Goal: Task Accomplishment & Management: Complete application form

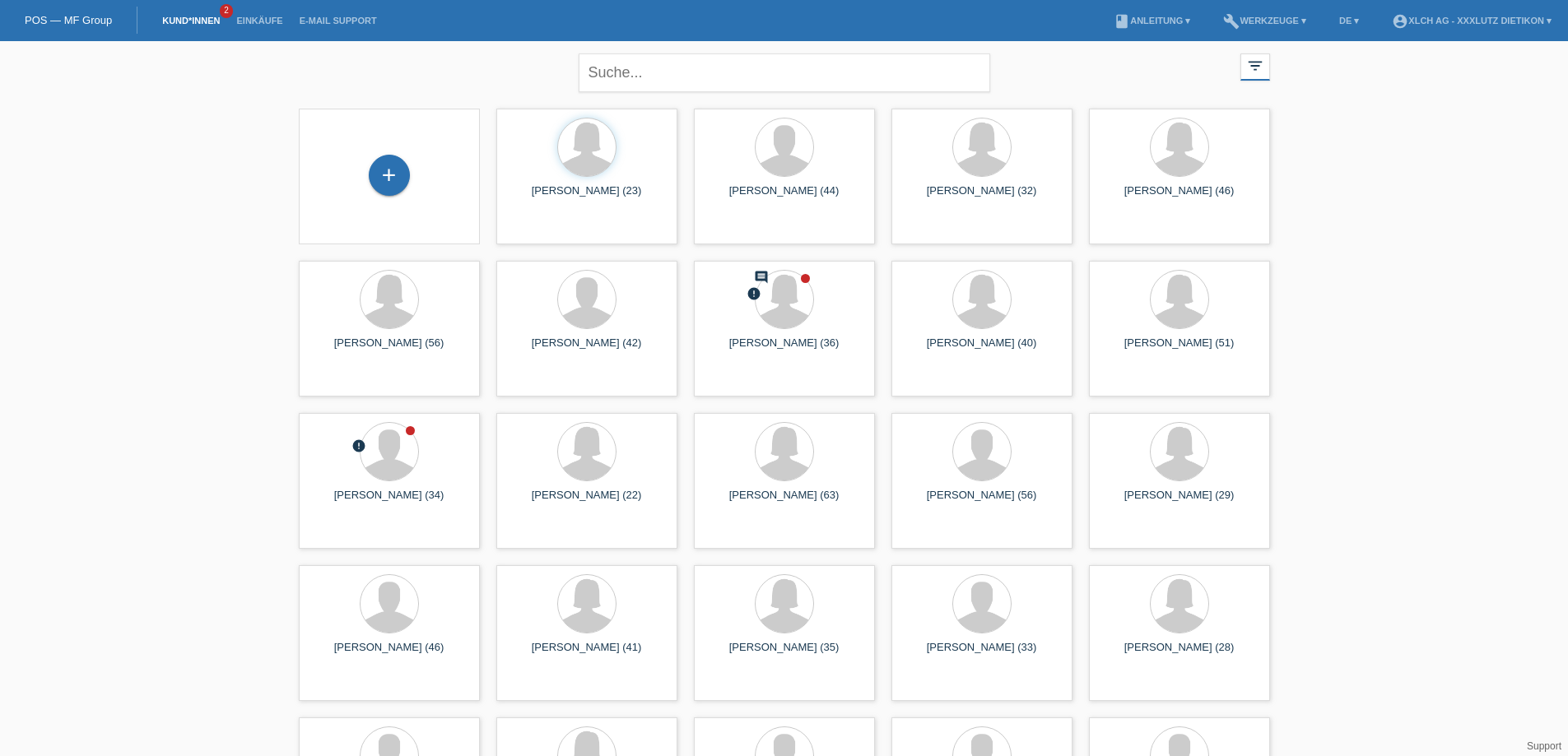
click at [415, 70] on div "close filter_list view_module Alle Kund*innen anzeigen star Markierte Kund*inne…" at bounding box center [784, 71] width 988 height 59
click at [392, 186] on div "+" at bounding box center [390, 175] width 42 height 42
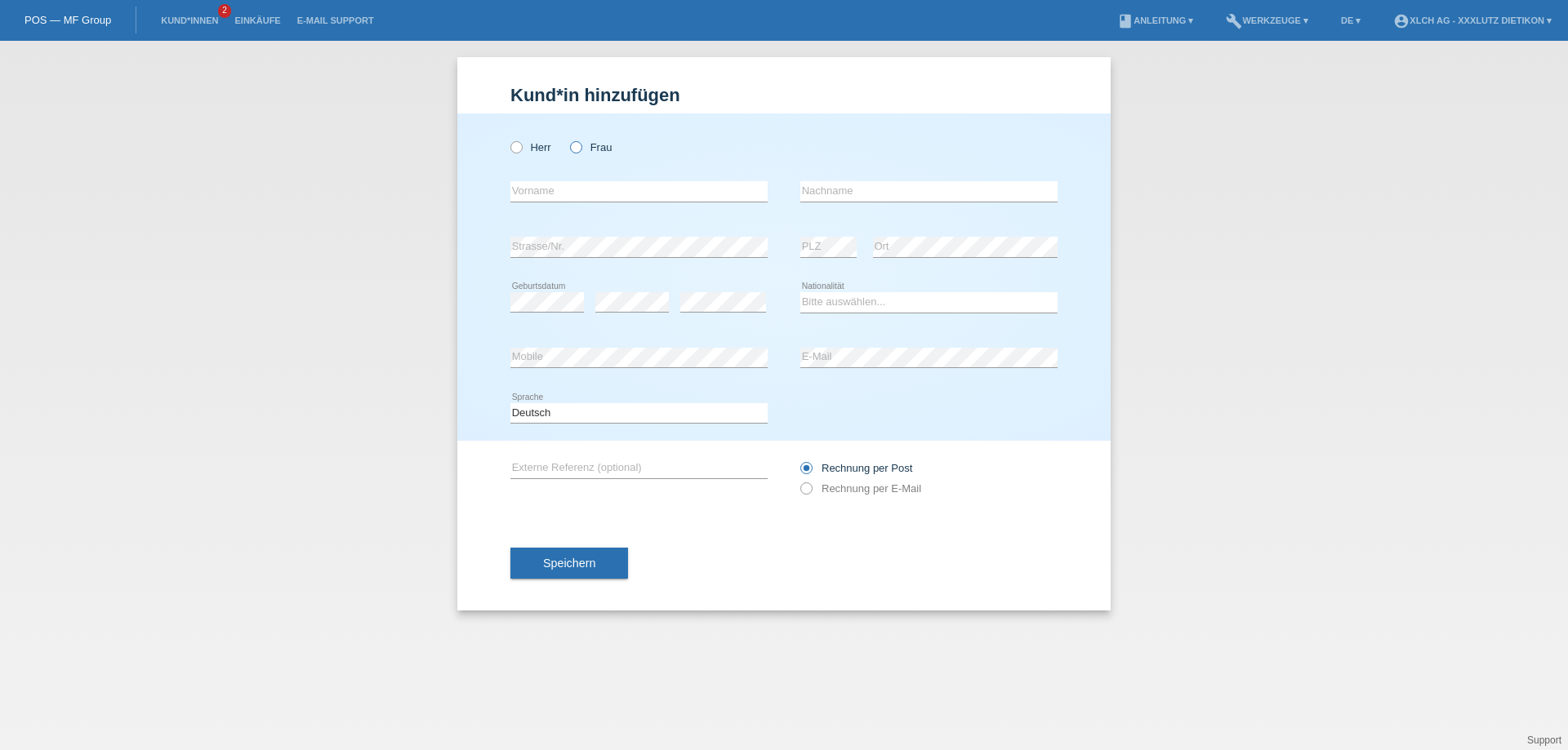
click at [567, 138] on icon at bounding box center [567, 138] width 0 height 0
click at [574, 150] on input "Frau" at bounding box center [575, 146] width 11 height 11
radio input "true"
click at [557, 194] on input "text" at bounding box center [639, 191] width 257 height 21
type input "_"
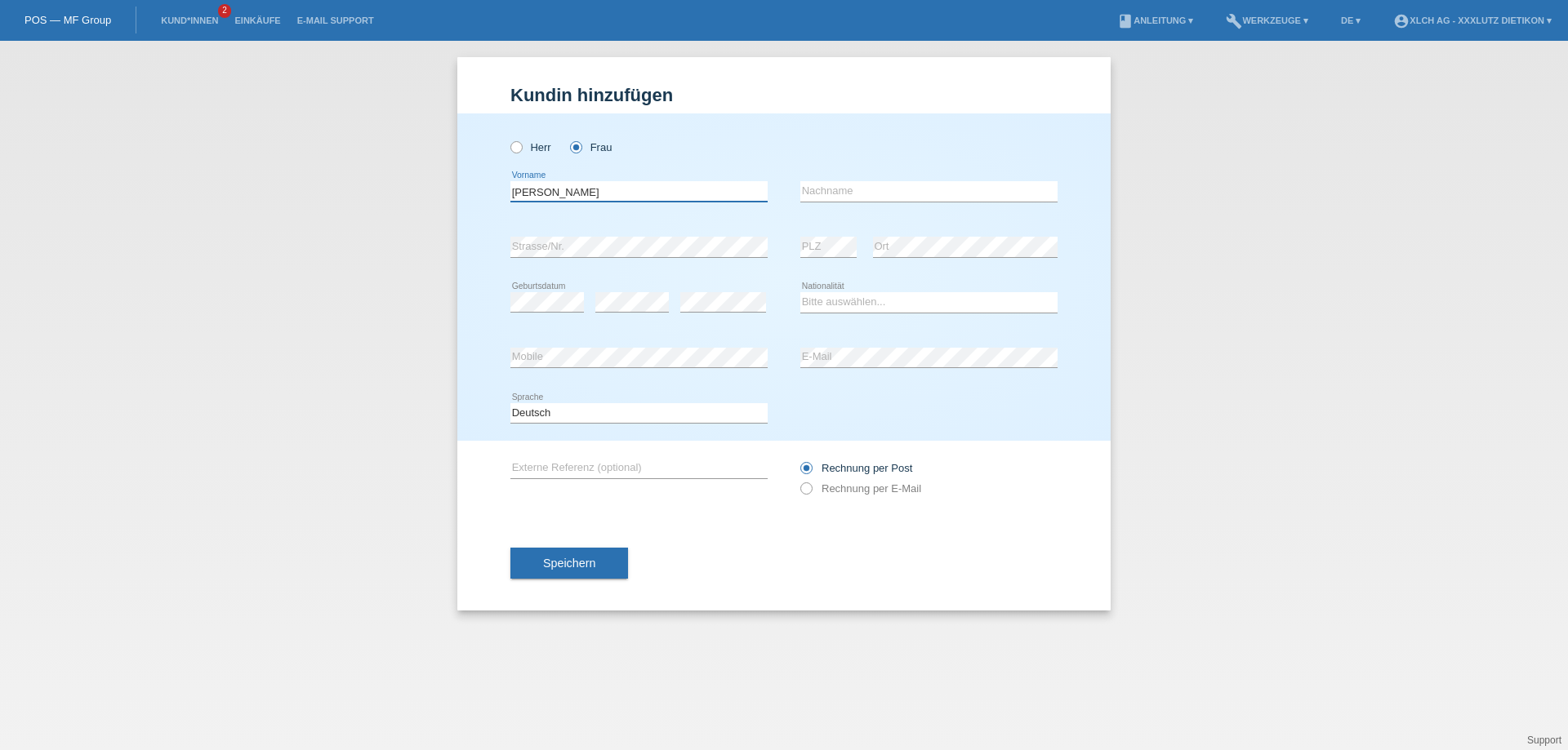
type input "Birgül"
type input "Tastan"
click at [751, 320] on div "error" at bounding box center [723, 302] width 86 height 55
click at [926, 305] on select "Bitte auswählen... Schweiz Deutschland Liechtenstein Österreich ------------ Af…" at bounding box center [929, 302] width 257 height 20
select select "DE"
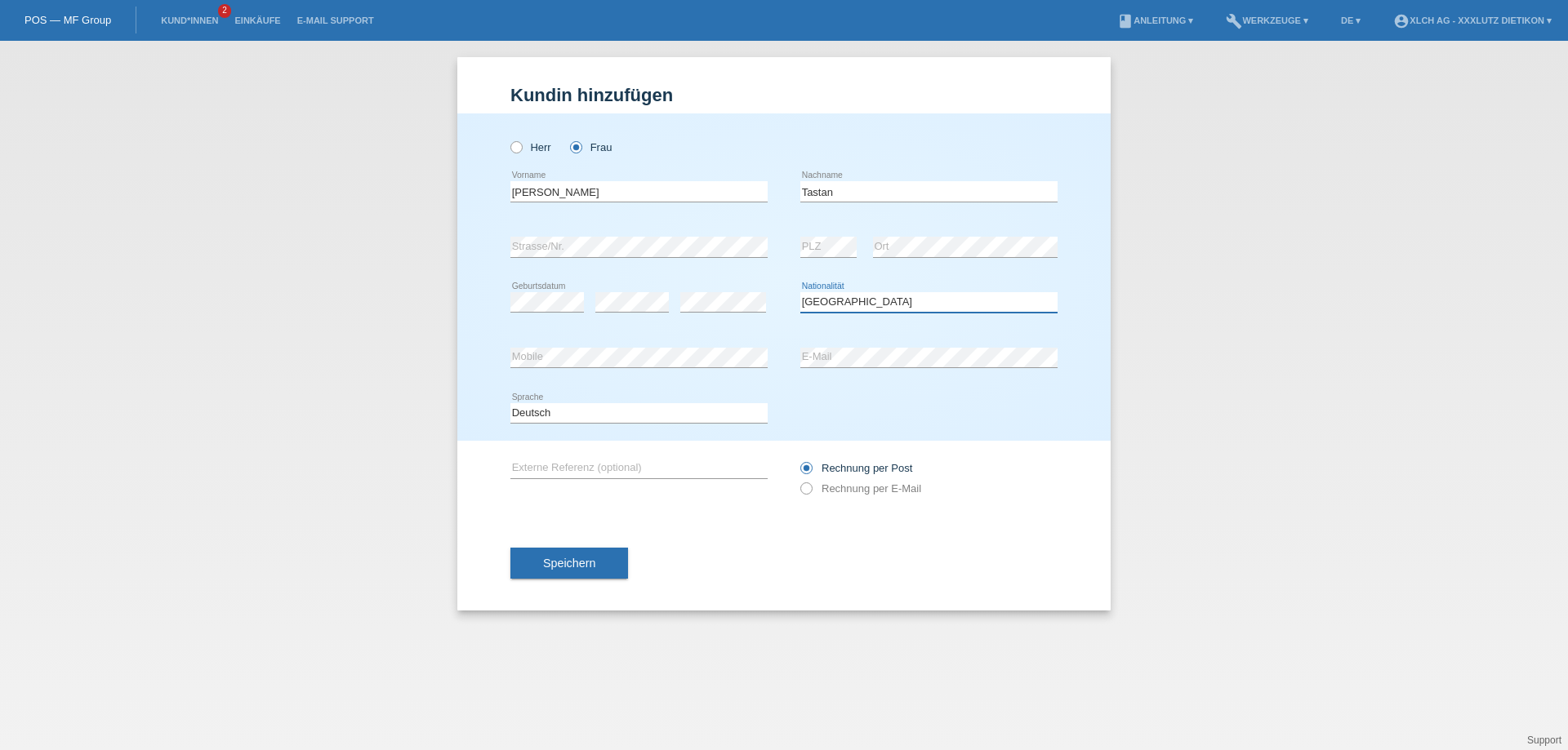
click at [800, 293] on select "Bitte auswählen... Schweiz Deutschland Liechtenstein Österreich ------------ Af…" at bounding box center [929, 302] width 257 height 20
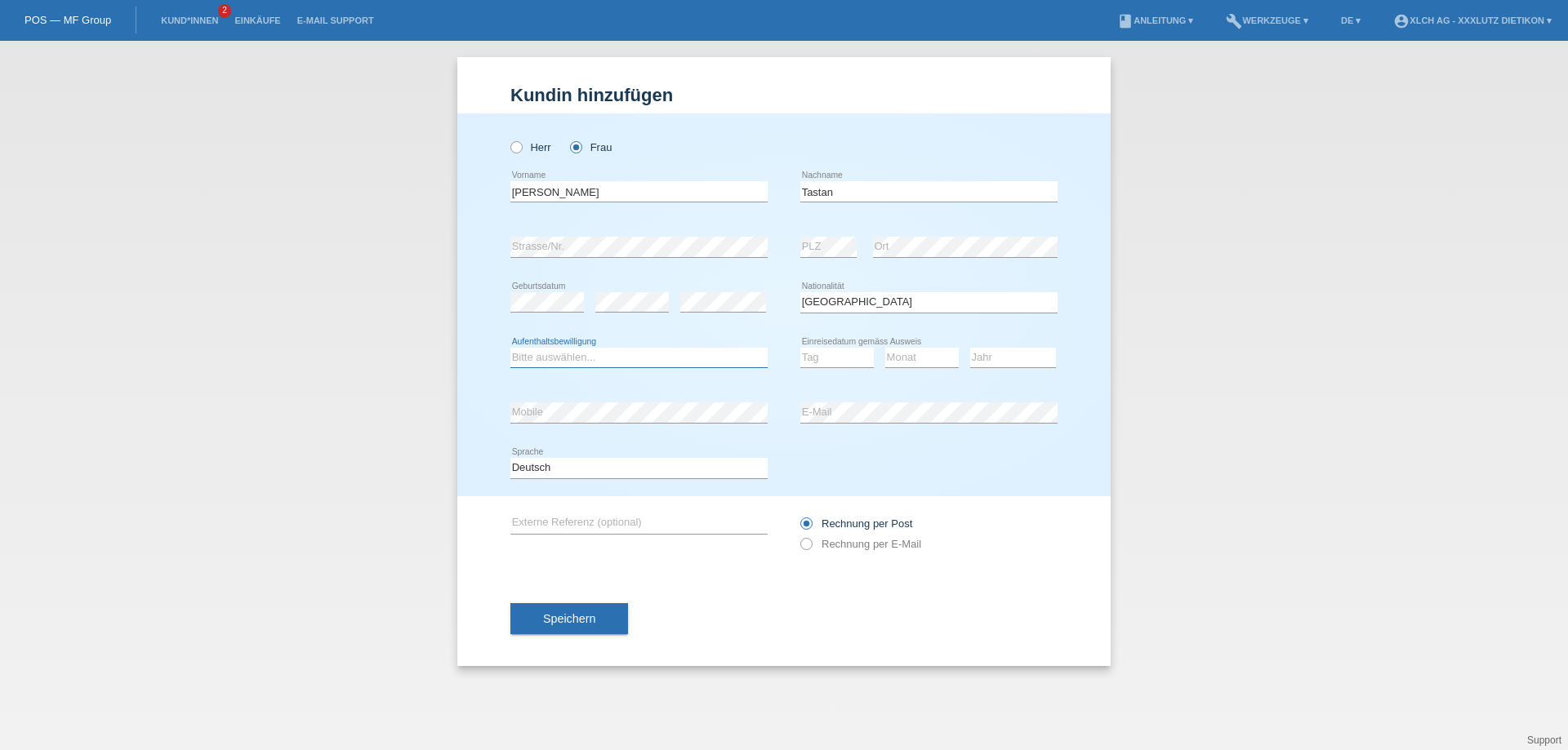
click at [614, 363] on select "Bitte auswählen... C B B - Flüchtlingsstatus Andere" at bounding box center [639, 358] width 257 height 20
select select "C"
click at [510, 348] on select "Bitte auswählen... C B B - Flüchtlingsstatus Andere" at bounding box center [639, 358] width 257 height 20
click at [805, 363] on select "Tag 01 02 03 04 05 06 07 08 09 10 11" at bounding box center [837, 358] width 73 height 20
click at [833, 374] on div "Tag 01 02 03 04 05 06 07 08 09 10 11 12 13 14 15 16" at bounding box center [837, 358] width 73 height 55
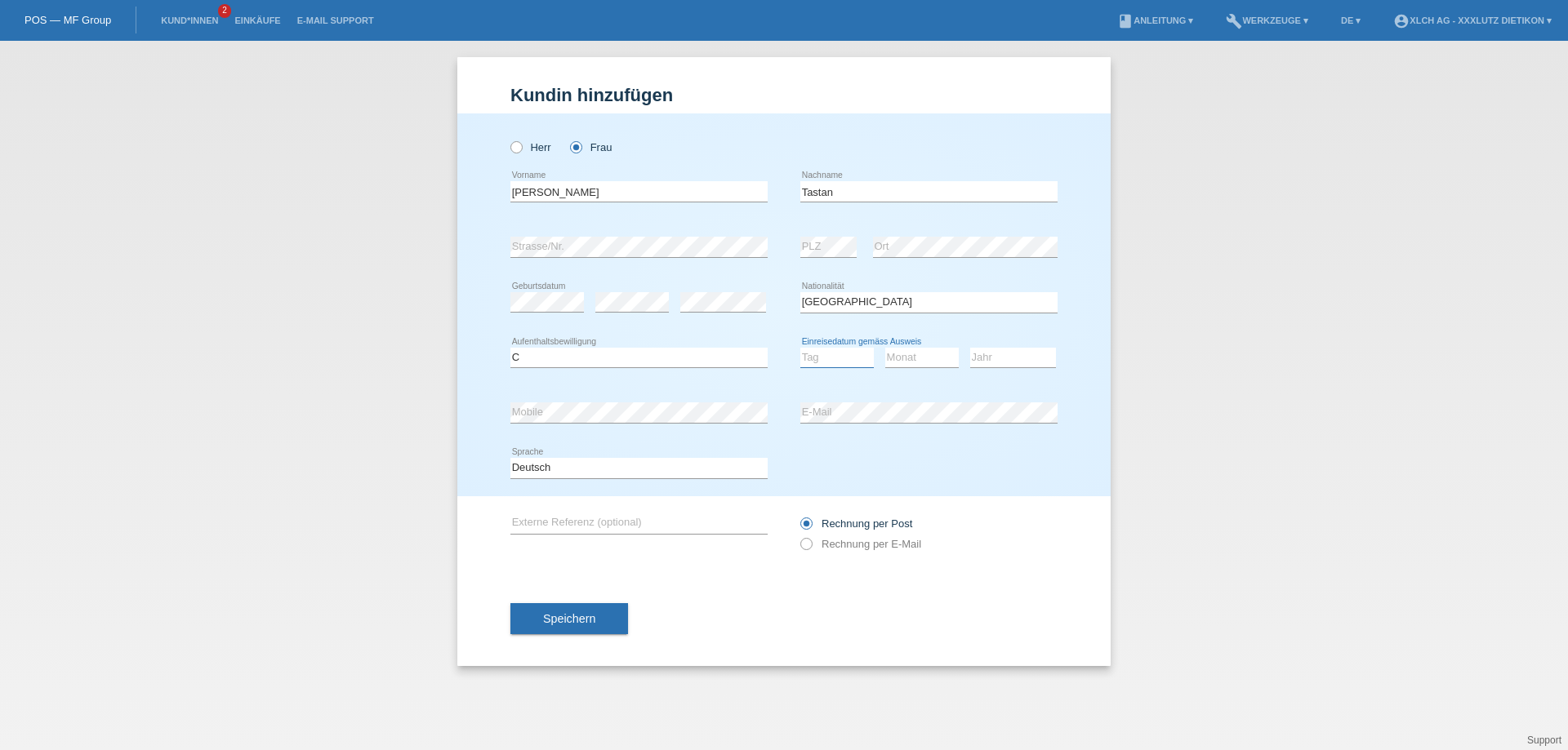
click at [837, 357] on select "Tag 01 02 03 04 05 06 07 08 09 10 11" at bounding box center [837, 358] width 73 height 20
select select "01"
click at [800, 348] on select "Tag 01 02 03 04 05 06 07 08 09 10 11" at bounding box center [837, 358] width 73 height 20
click at [902, 363] on select "Monat 01 02 03 04 05 06 07 08 09 10 11" at bounding box center [922, 358] width 73 height 20
select select "05"
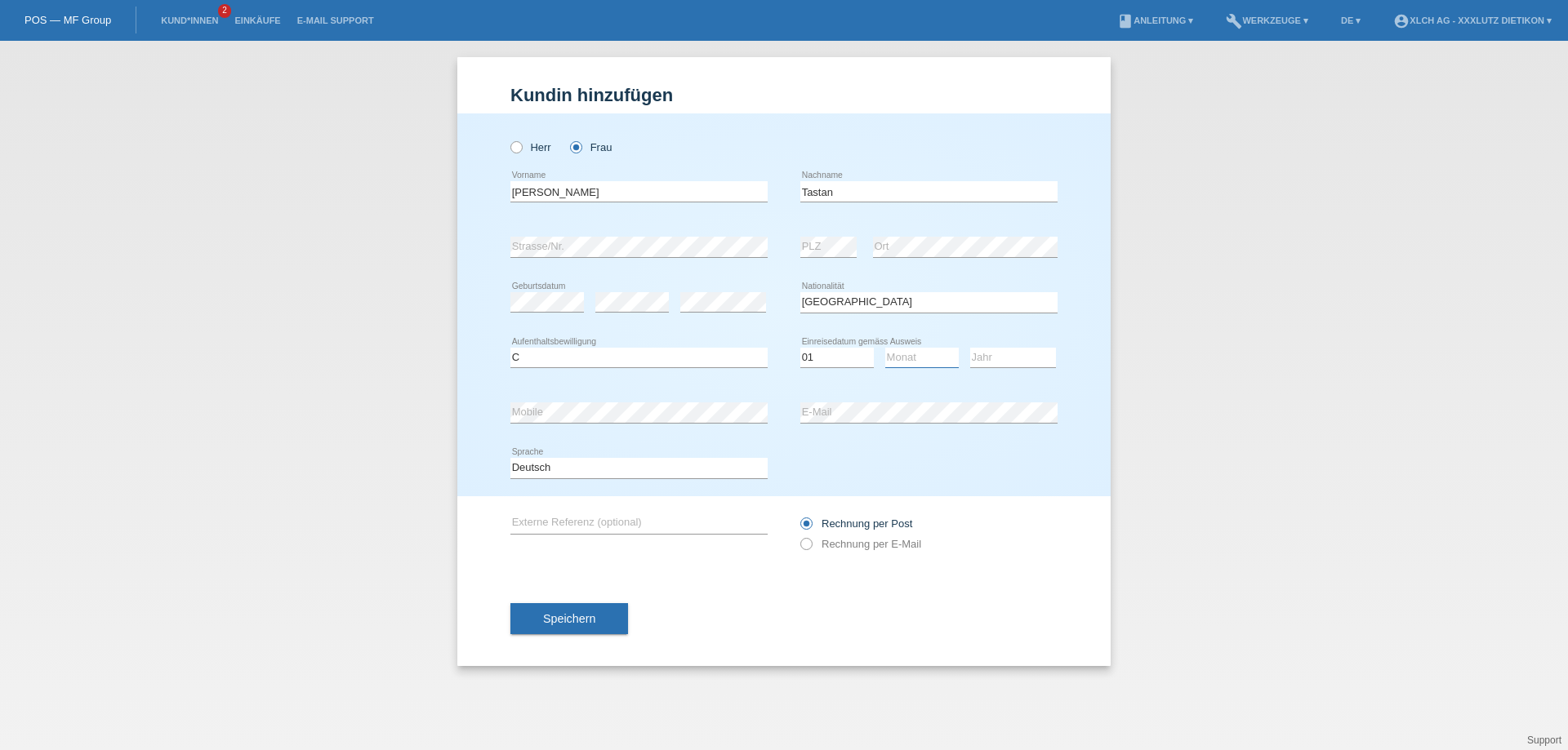
click at [885, 348] on select "Monat 01 02 03 04 05 06 07 08 09 10 11" at bounding box center [922, 358] width 73 height 20
click at [1040, 356] on select "Jahr 2025 2024 2023 2022 2021 2020 2019 2018 2017 2016 2015 2014 2013 2012 2011…" at bounding box center [1013, 358] width 86 height 20
select select "2014"
click at [970, 348] on select "Jahr 2025 2024 2023 2022 2021 2020 2019 2018 2017 2016 2015 2014 2013 2012 2011…" at bounding box center [1013, 358] width 86 height 20
click at [678, 370] on div "Bitte auswählen... C B B - Flüchtlingsstatus Andere error Aufenthaltsbewilligung" at bounding box center [639, 358] width 257 height 55
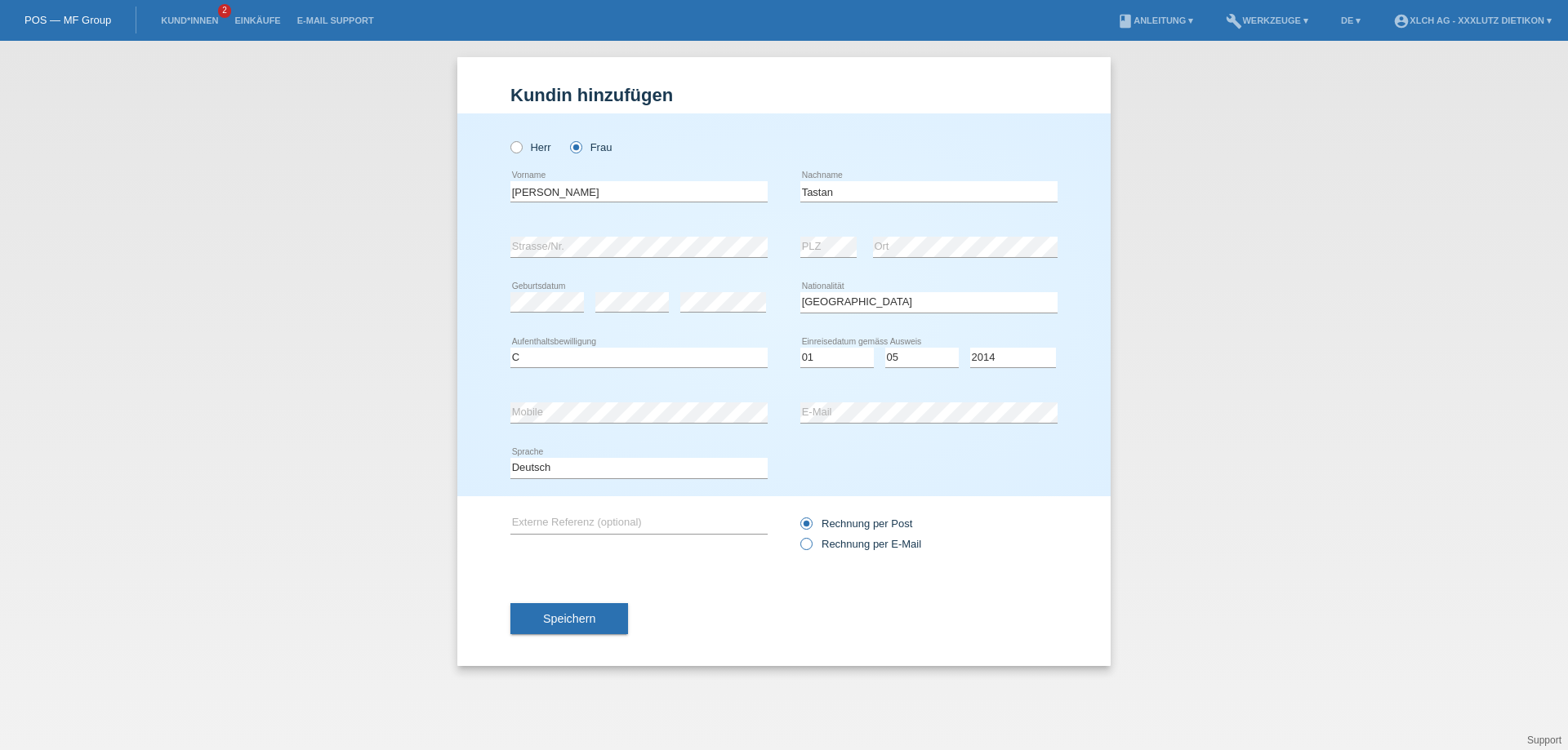
click at [798, 536] on icon at bounding box center [798, 536] width 0 height 0
click at [809, 541] on input "Rechnung per E-Mail" at bounding box center [805, 548] width 11 height 21
radio input "true"
click at [547, 626] on button "Speichern" at bounding box center [569, 619] width 118 height 31
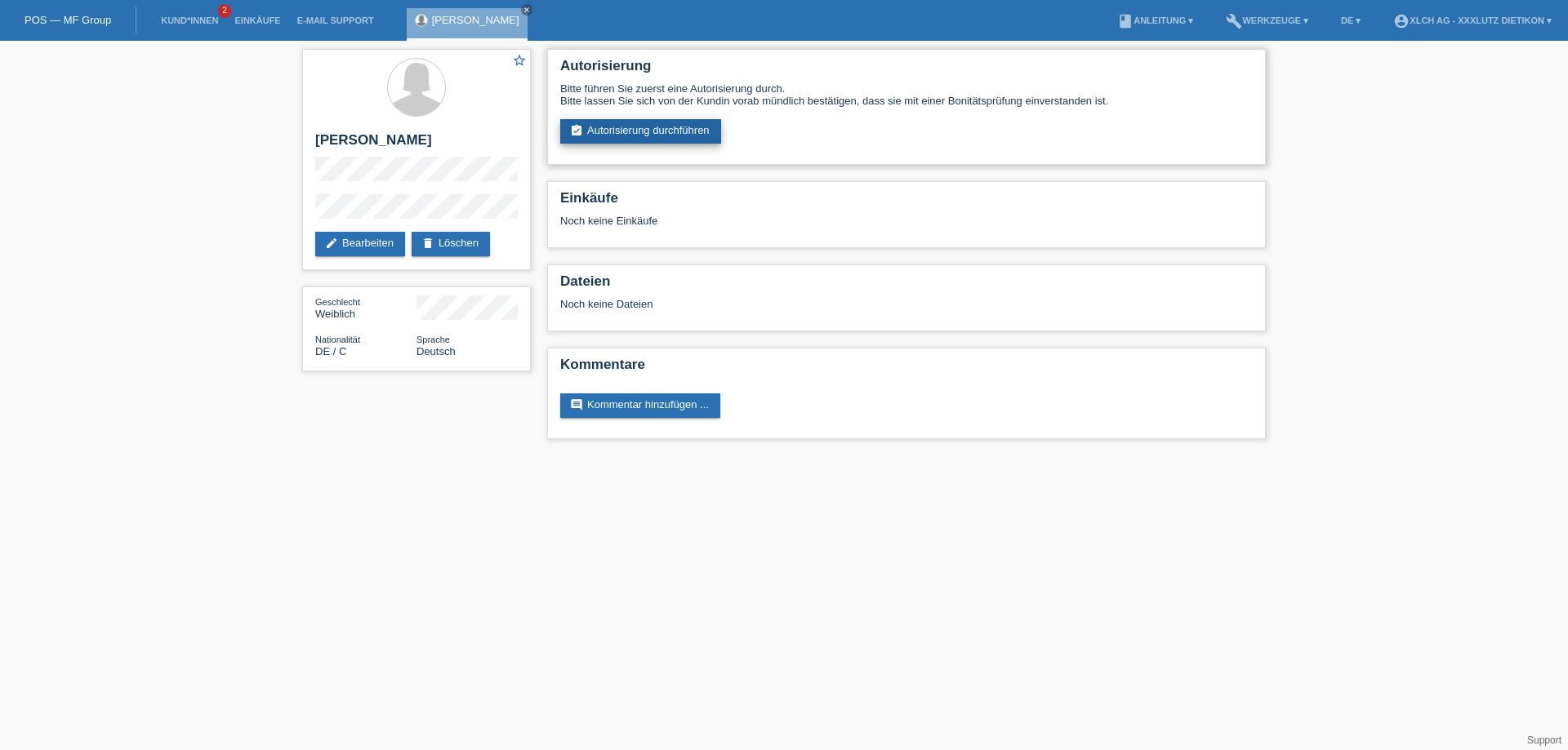
click at [653, 127] on link "assignment_turned_in Autorisierung durchführen" at bounding box center [640, 132] width 161 height 25
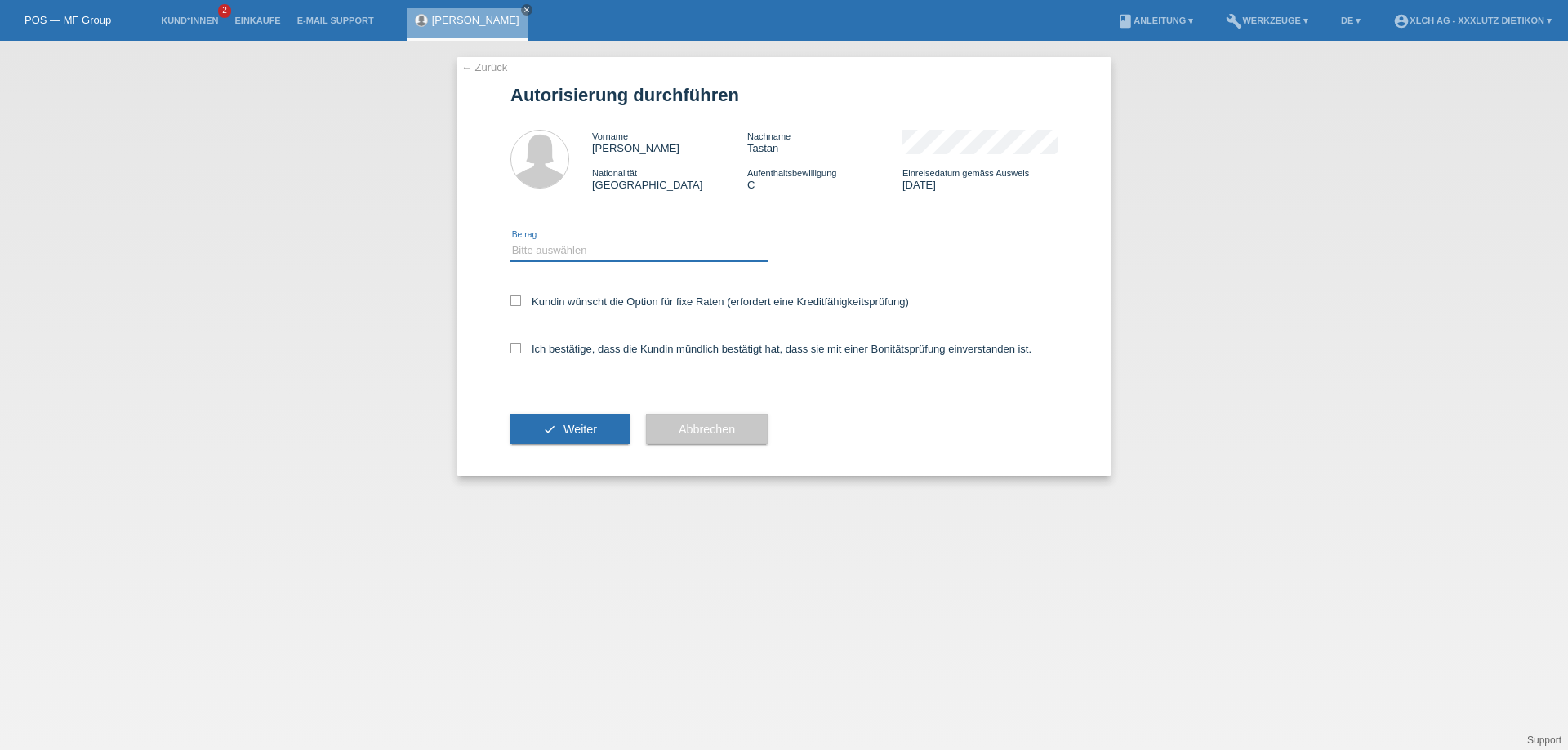
click at [582, 250] on select "Bitte auswählen CHF 1.00 - CHF 499.00 CHF 500.00 - CHF 1'999.00 CHF 2'000.00 - …" at bounding box center [639, 251] width 257 height 20
select select "3"
click at [510, 241] on select "Bitte auswählen CHF 1.00 - CHF 499.00 CHF 500.00 - CHF 1'999.00 CHF 2'000.00 - …" at bounding box center [639, 251] width 257 height 20
click at [521, 349] on label "Ich bestätige, dass die Kundin mündlich bestätigt hat, dass sie mit einer Bonit…" at bounding box center [771, 349] width 521 height 12
click at [521, 349] on input "Ich bestätige, dass die Kundin mündlich bestätigt hat, dass sie mit einer Bonit…" at bounding box center [515, 348] width 11 height 11
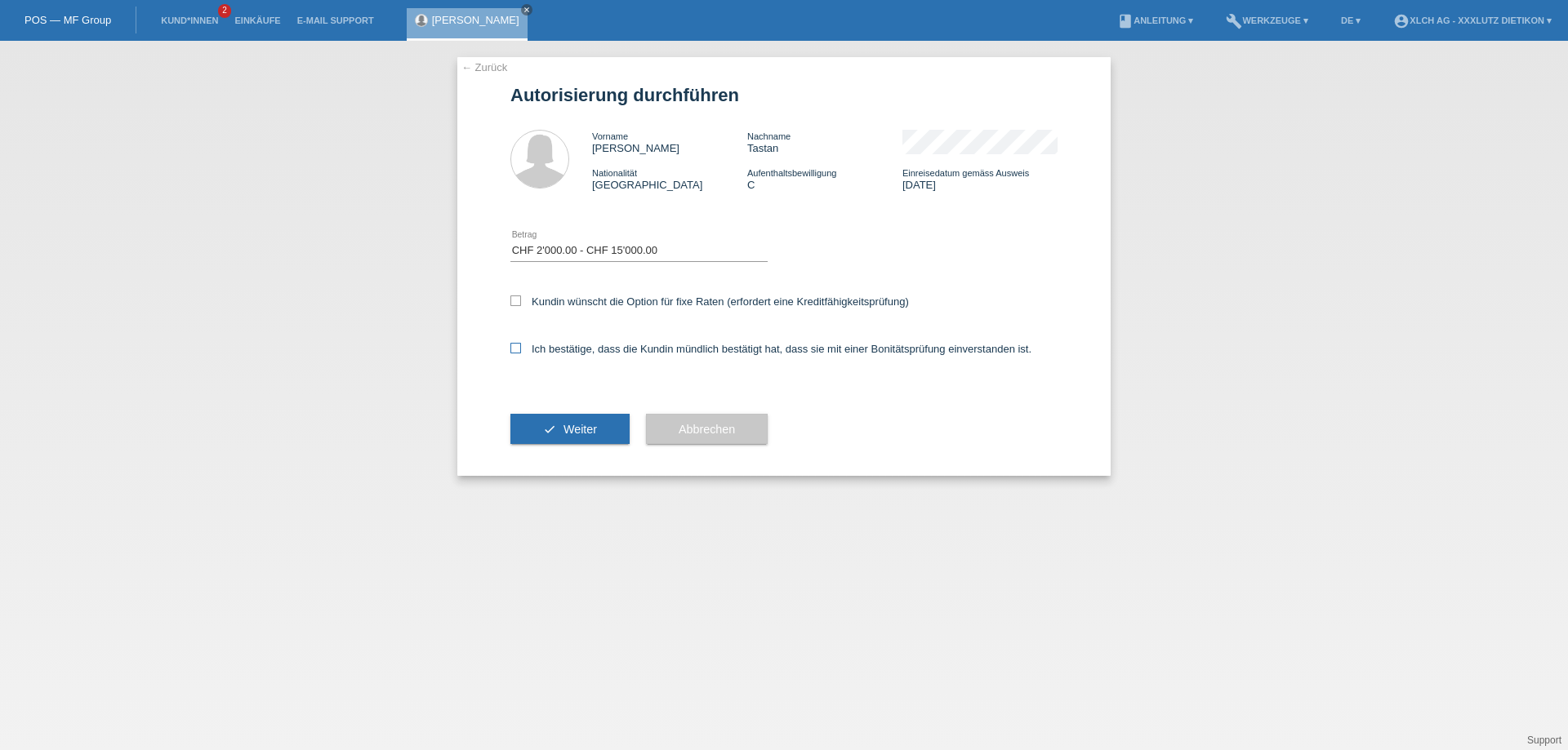
checkbox input "true"
click at [592, 422] on button "check Weiter" at bounding box center [570, 429] width 120 height 31
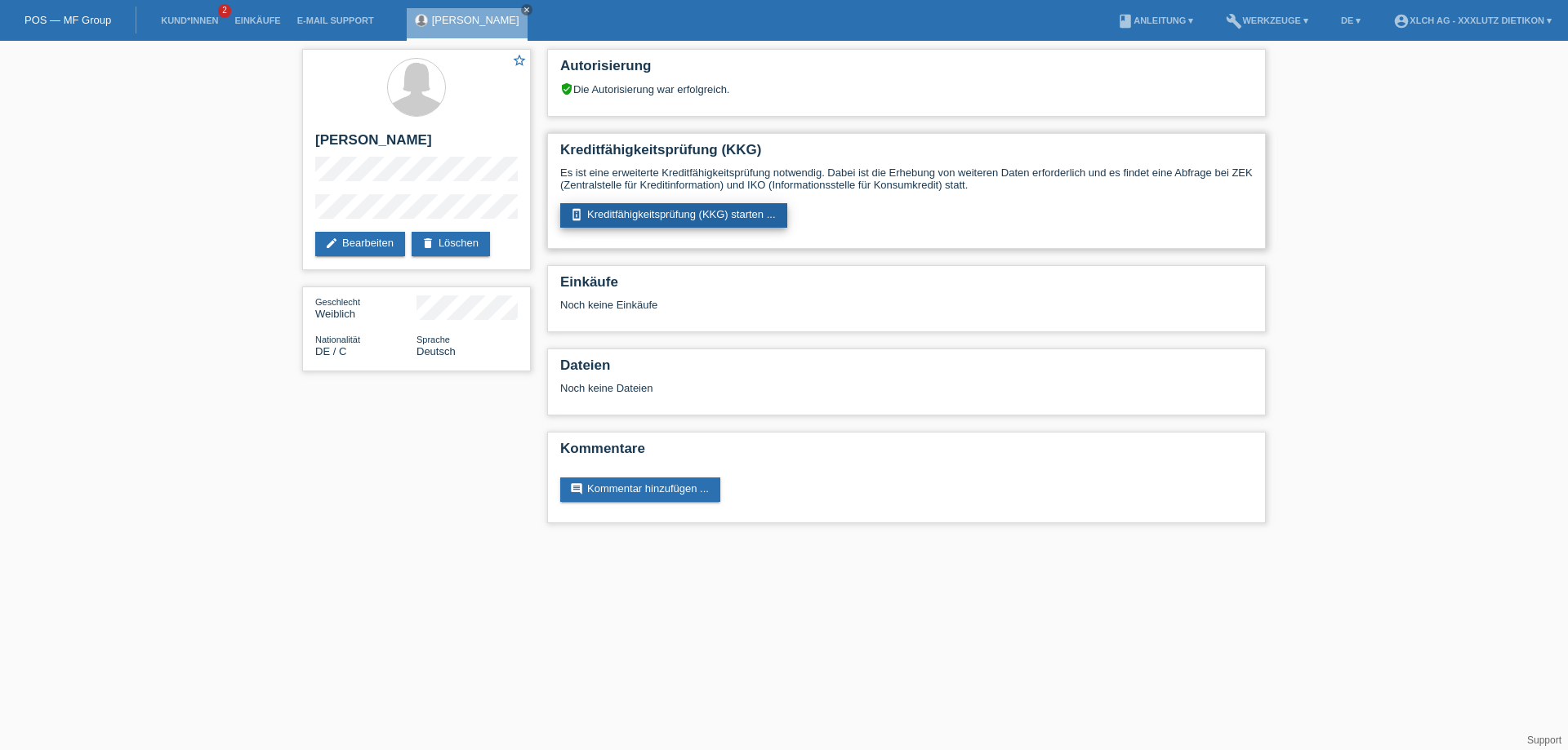
click at [752, 213] on link "perm_device_information Kreditfähigkeitsprüfung (KKG) starten ..." at bounding box center [673, 216] width 227 height 25
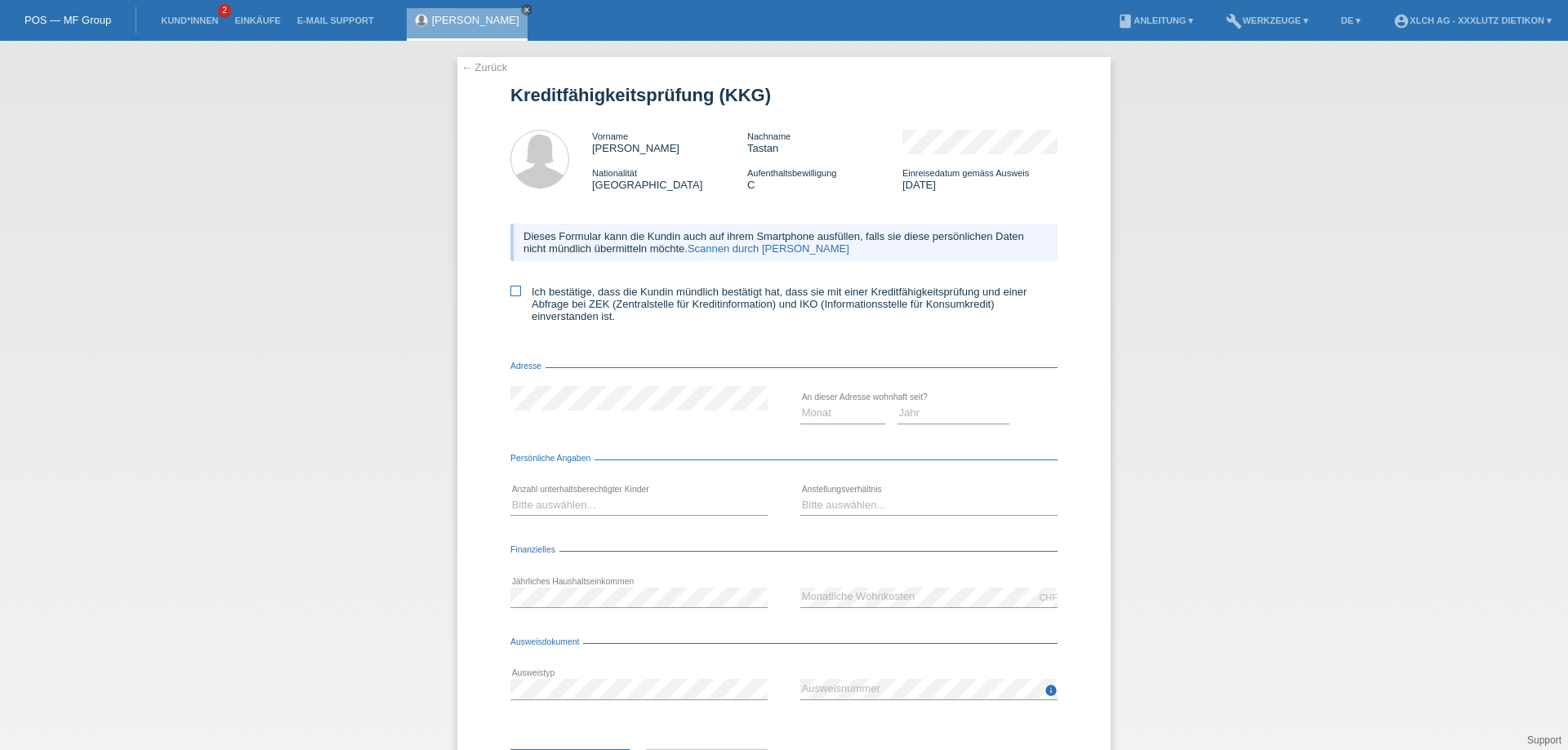
click at [511, 293] on icon at bounding box center [515, 291] width 11 height 11
click at [511, 293] on input "Ich bestätige, dass die Kundin mündlich bestätigt hat, dass sie mit einer Kredi…" at bounding box center [515, 291] width 11 height 11
checkbox input "true"
click at [825, 416] on select "Monat 01 02 03 04 05 06 07 08 09 10" at bounding box center [843, 413] width 85 height 20
click at [800, 403] on select "Monat 01 02 03 04 05 06 07 08 09 10" at bounding box center [843, 413] width 85 height 20
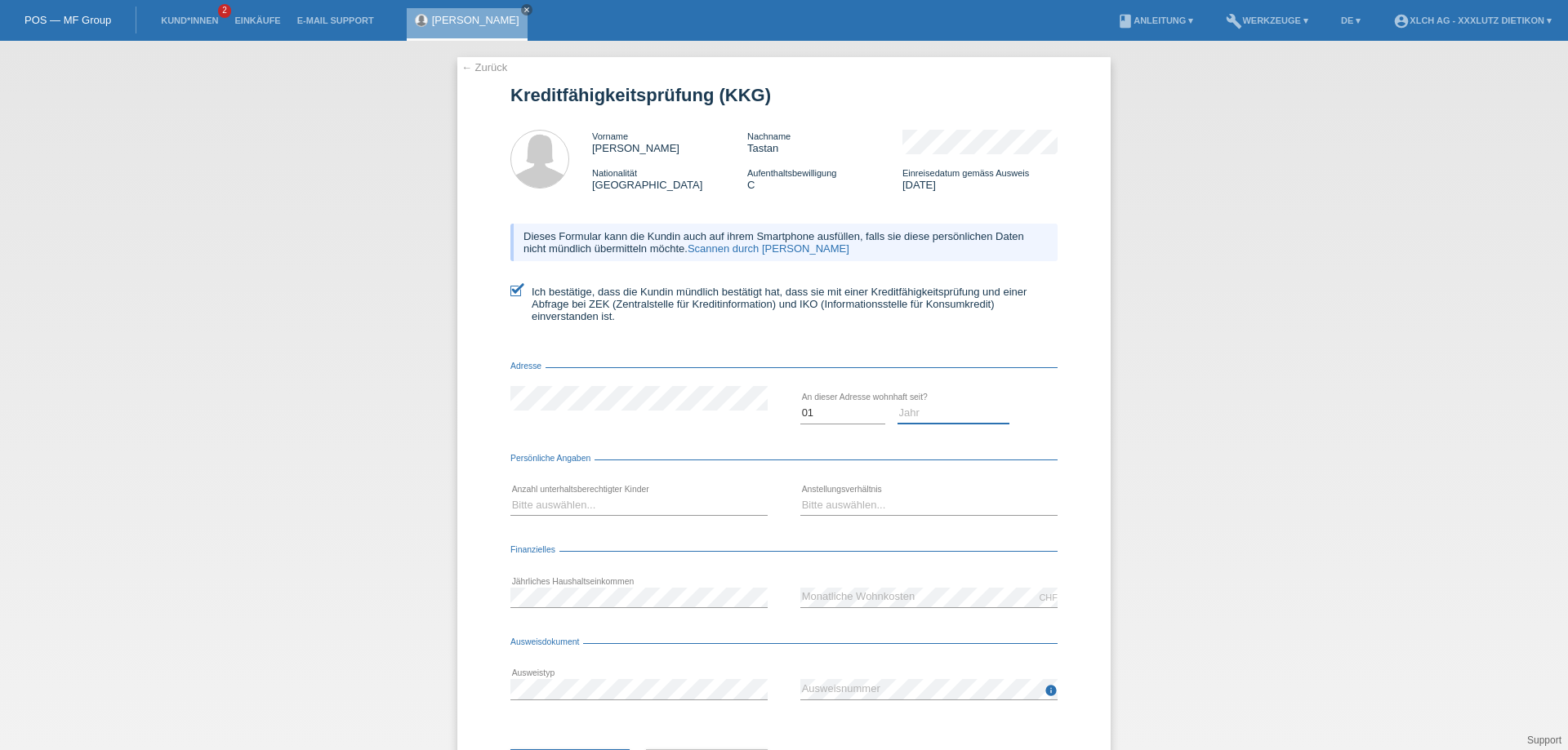
click at [908, 415] on select "Jahr 2025 2024 2023 2022 2021 2020 2019 2018 2017 2016 2015 2014 2013 2012 2011…" at bounding box center [954, 413] width 113 height 20
click at [1199, 146] on div "← Zurück Kreditfähigkeitsprüfung (KKG) Vorname Birgül Nachname Tastan Nationali…" at bounding box center [784, 396] width 1568 height 710
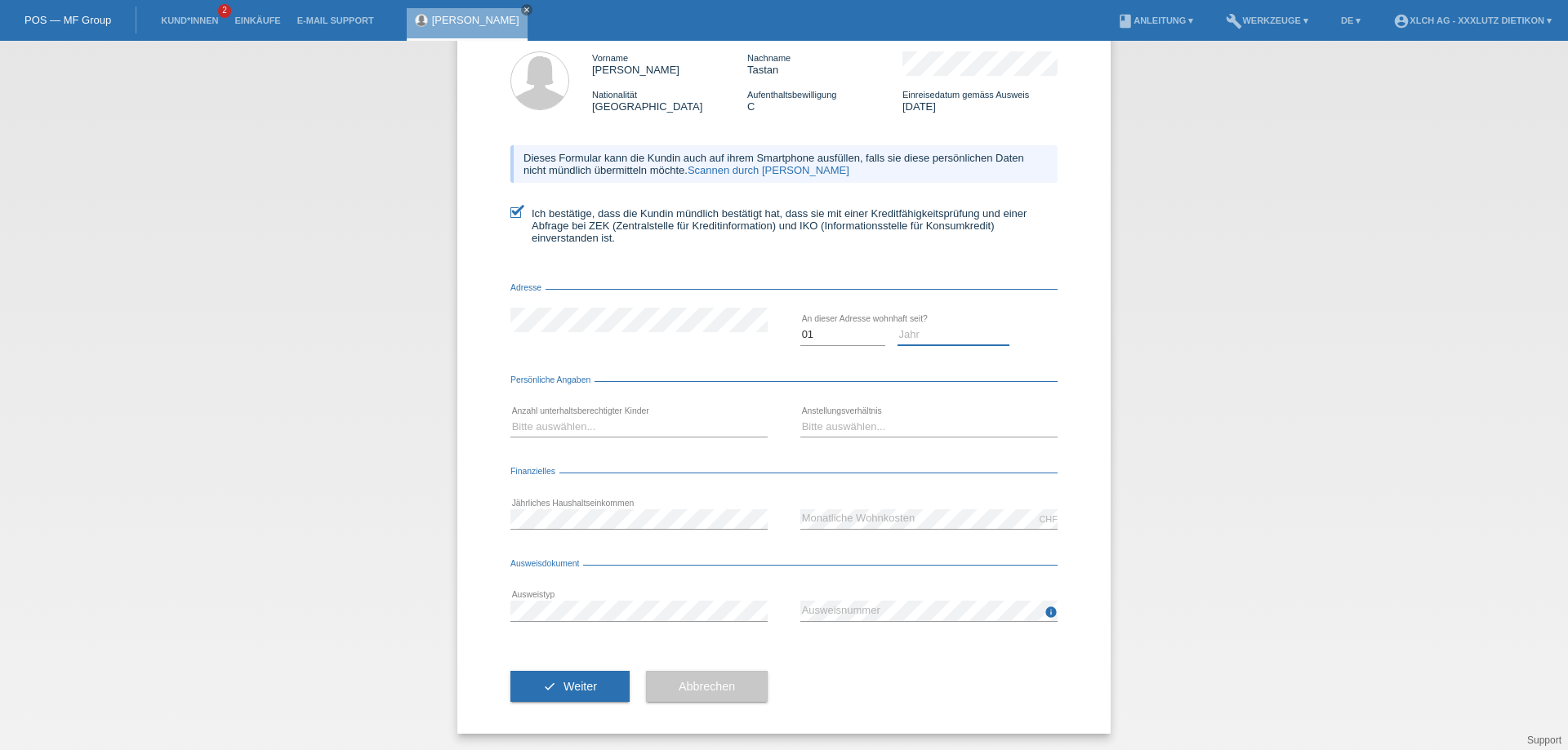
click at [931, 339] on select "Jahr 2025 2024 2023 2022 2021 2020 2019 2018 2017 2016 2015 2014 2013 2012 2011…" at bounding box center [954, 335] width 113 height 20
click at [789, 347] on div "Monat 01 02 03 04 05 06 07 08 09 10" at bounding box center [784, 335] width 547 height 55
click at [800, 340] on select "Monat 01 02 03 04 05 06 07 08 09 10" at bounding box center [843, 335] width 85 height 20
select select "05"
click at [800, 325] on select "Monat 01 02 03 04 05 06 07 08 09 10" at bounding box center [843, 335] width 85 height 20
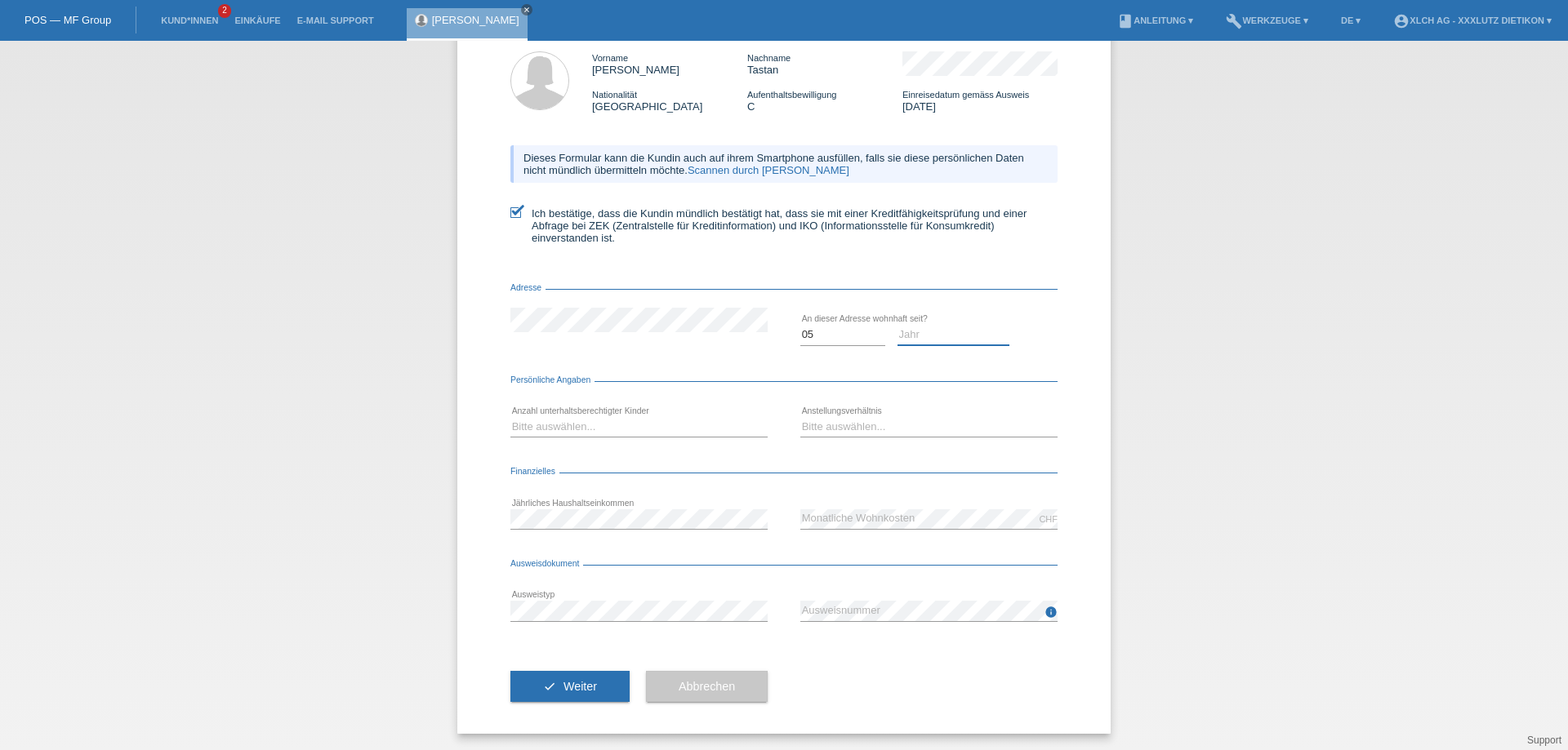
click at [942, 341] on select "Jahr 2025 2024 2023 2022 2021 2020 2019 2018 2017 2016 2015 2014 2013 2012 2011…" at bounding box center [954, 335] width 113 height 20
select select "2022"
click at [898, 325] on select "Jahr 2025 2024 2023 2022 2021 2020 2019 2018 2017 2016 2015 2014 2013 2012 2011…" at bounding box center [954, 335] width 113 height 20
click at [661, 386] on div "Persönliche Angaben" at bounding box center [784, 384] width 547 height 16
click at [620, 368] on form "Kreditfähigkeitsprüfung (KKG) Vorname Birgül Nachname Tastan Nationalität Deuts…" at bounding box center [784, 370] width 547 height 727
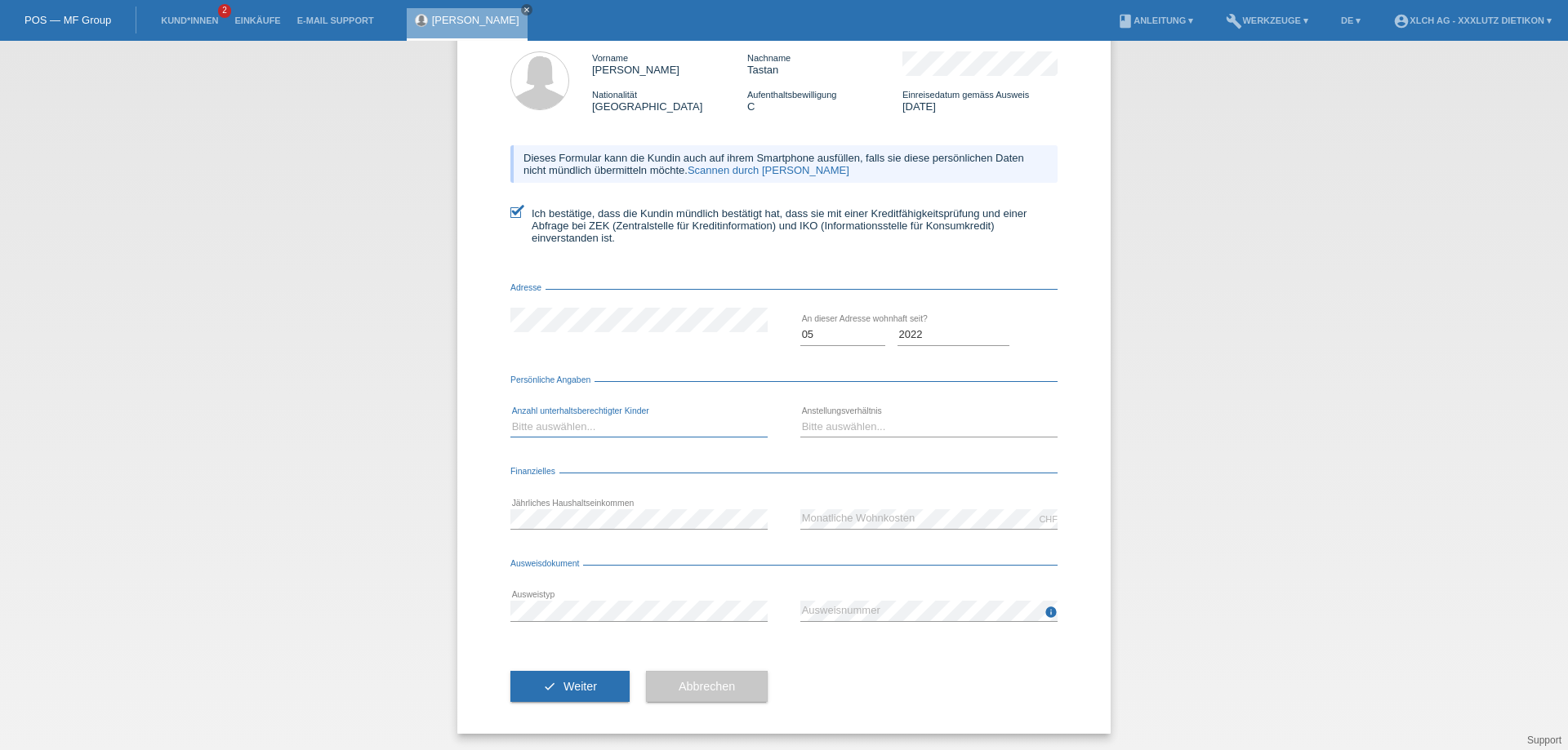
click at [573, 430] on select "Bitte auswählen... 0 1 2 3 4 5 6 7 8 9" at bounding box center [639, 427] width 257 height 20
select select "1"
click at [510, 417] on select "Bitte auswählen... 0 1 2 3 4 5 6 7 8 9" at bounding box center [639, 427] width 257 height 20
click at [898, 430] on select "Bitte auswählen... Unbefristet Befristet Lehrling/Student Pensioniert Nicht arb…" at bounding box center [929, 427] width 257 height 20
select select "UNLIMITED"
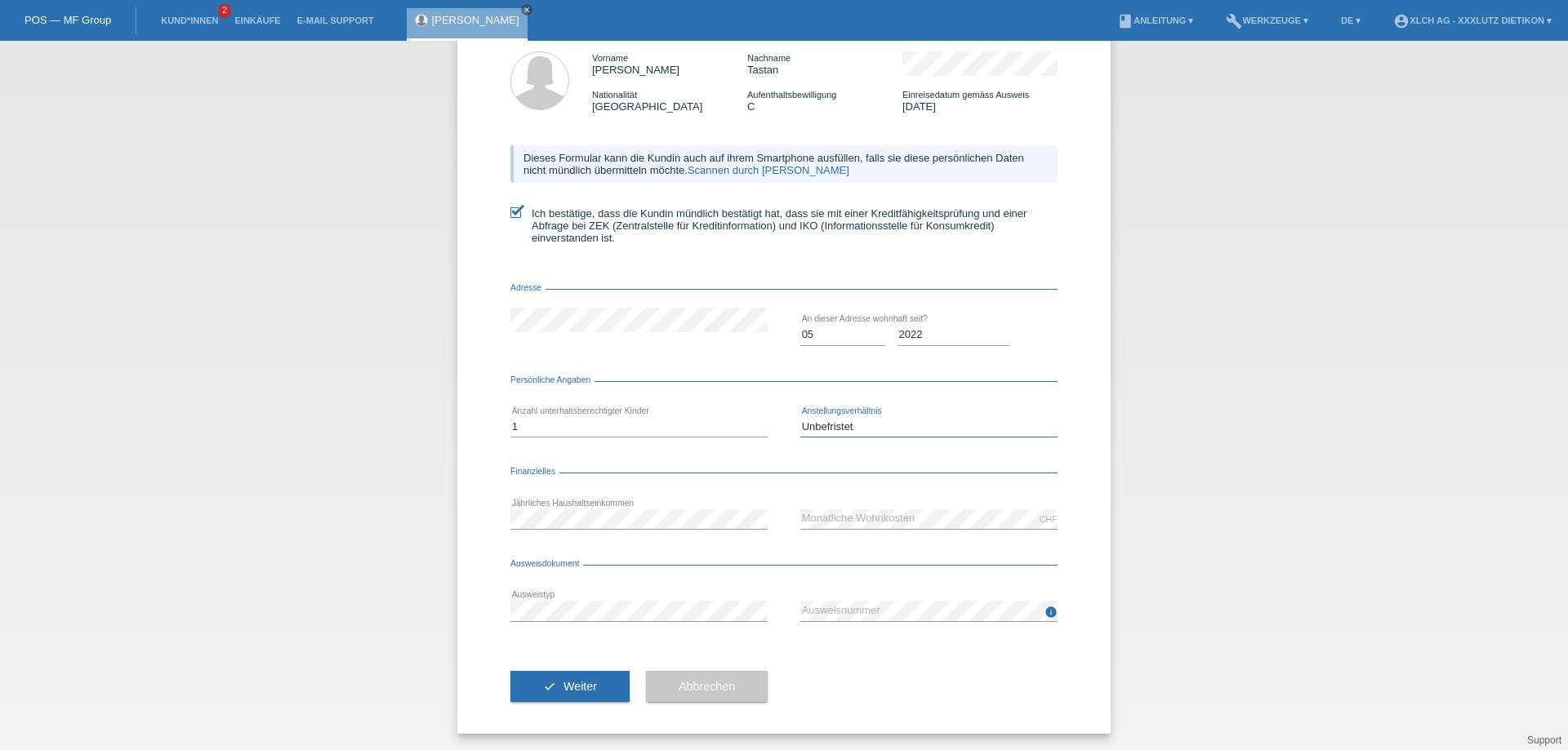
click at [800, 417] on select "Bitte auswählen... Unbefristet Befristet Lehrling/Student Pensioniert Nicht arb…" at bounding box center [929, 427] width 257 height 20
click at [653, 544] on div "error Jährliches Haushaltseinkommen" at bounding box center [639, 518] width 257 height 55
click at [594, 562] on div "Ausweisdokument" at bounding box center [784, 567] width 547 height 16
click at [1059, 436] on div "← Zurück Kreditfähigkeitsprüfung (KKG) Vorname Birgül Nachname Tastan Nationali…" at bounding box center [784, 356] width 653 height 755
click at [613, 558] on form "Kreditfähigkeitsprüfung (KKG) Vorname Birgül Nachname Tastan Nationalität Deuts…" at bounding box center [784, 370] width 547 height 727
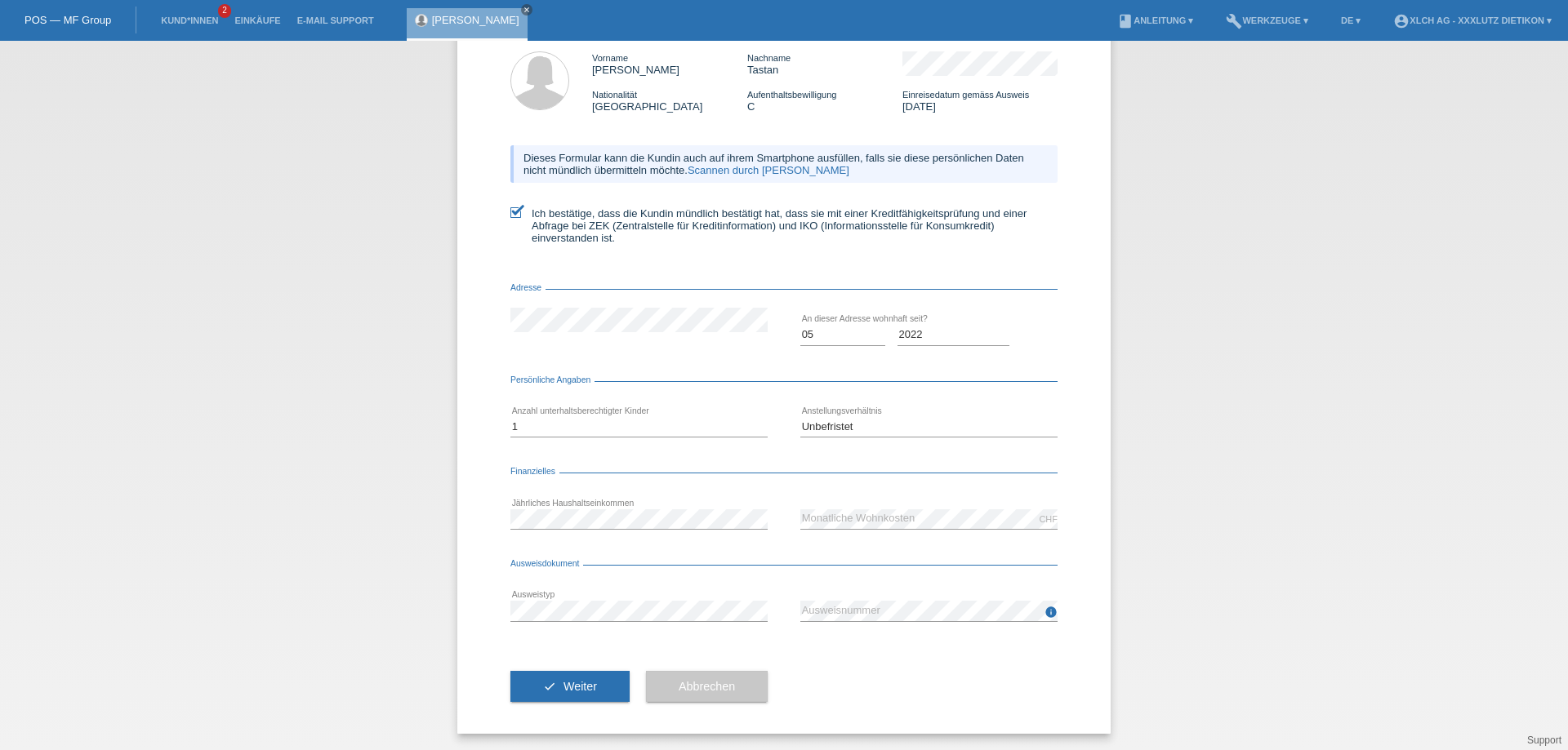
click at [566, 693] on button "check Weiter" at bounding box center [570, 687] width 120 height 31
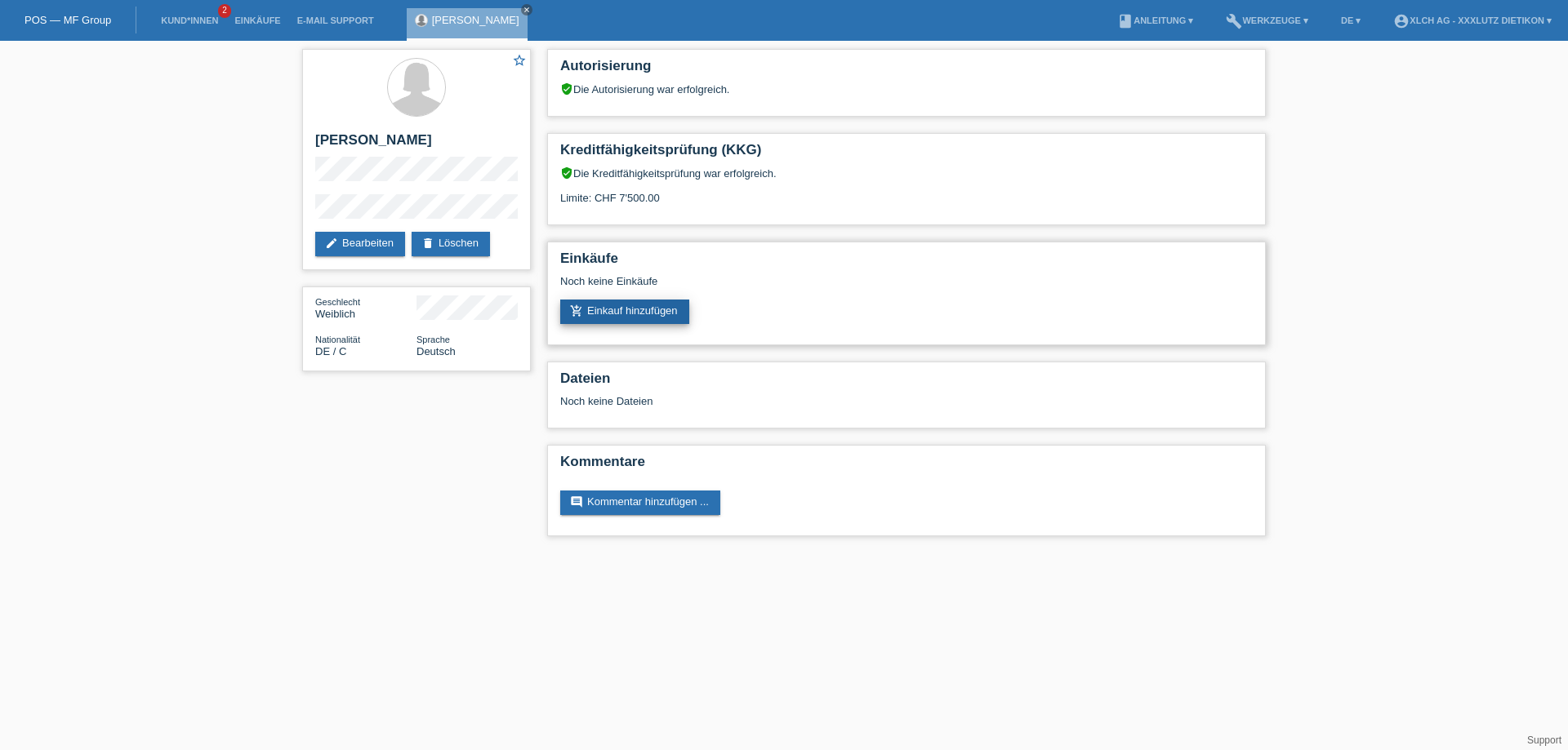
click at [636, 312] on link "add_shopping_cart Einkauf hinzufügen" at bounding box center [624, 312] width 129 height 25
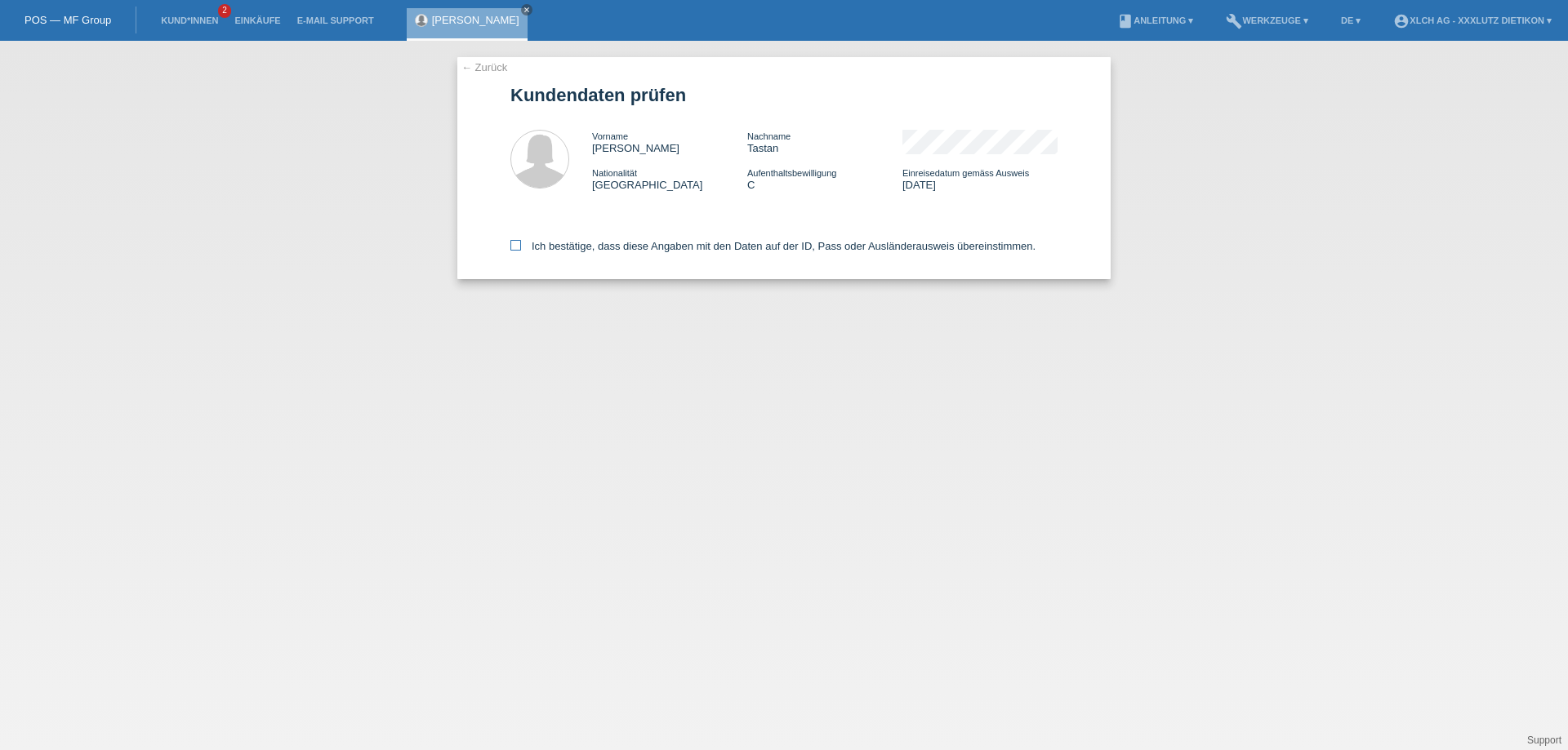
click at [517, 243] on icon at bounding box center [515, 245] width 11 height 11
click at [517, 243] on input "Ich bestätige, dass diese Angaben mit den Daten auf der ID, Pass oder Ausländer…" at bounding box center [515, 245] width 11 height 11
checkbox input "true"
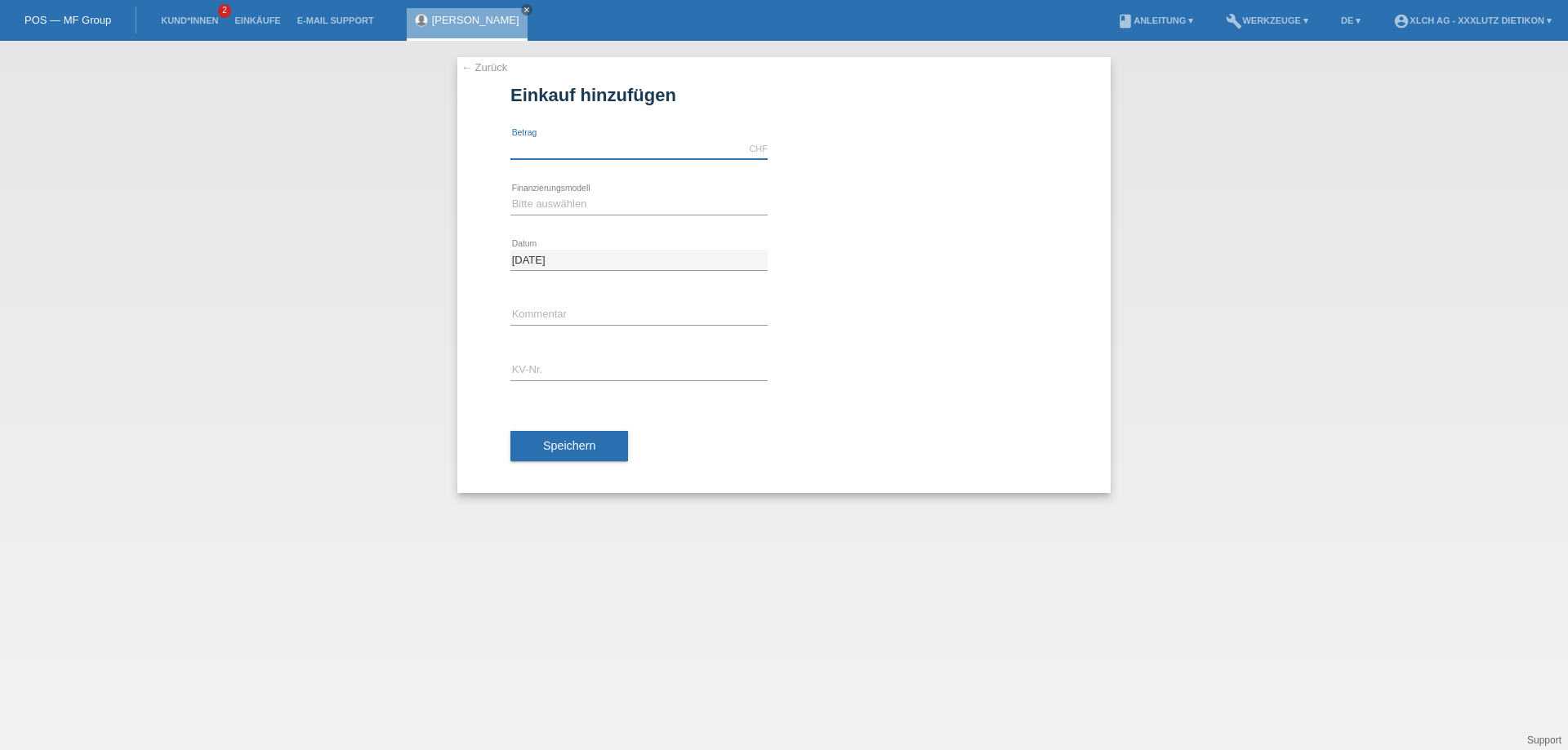
click at [608, 156] on input "text" at bounding box center [639, 148] width 257 height 21
type input "2000.00"
drag, startPoint x: 924, startPoint y: 72, endPoint x: 926, endPoint y: 84, distance: 12.2
click at [924, 72] on div "← Zurück Einkauf hinzufügen 2000.00 CHF error Betrag" at bounding box center [784, 274] width 653 height 436
click at [753, 215] on div "Bitte auswählen Kauf auf Rechnung mit Teilzahlungsoption Fixe Raten - Zinsübern…" at bounding box center [639, 204] width 257 height 55
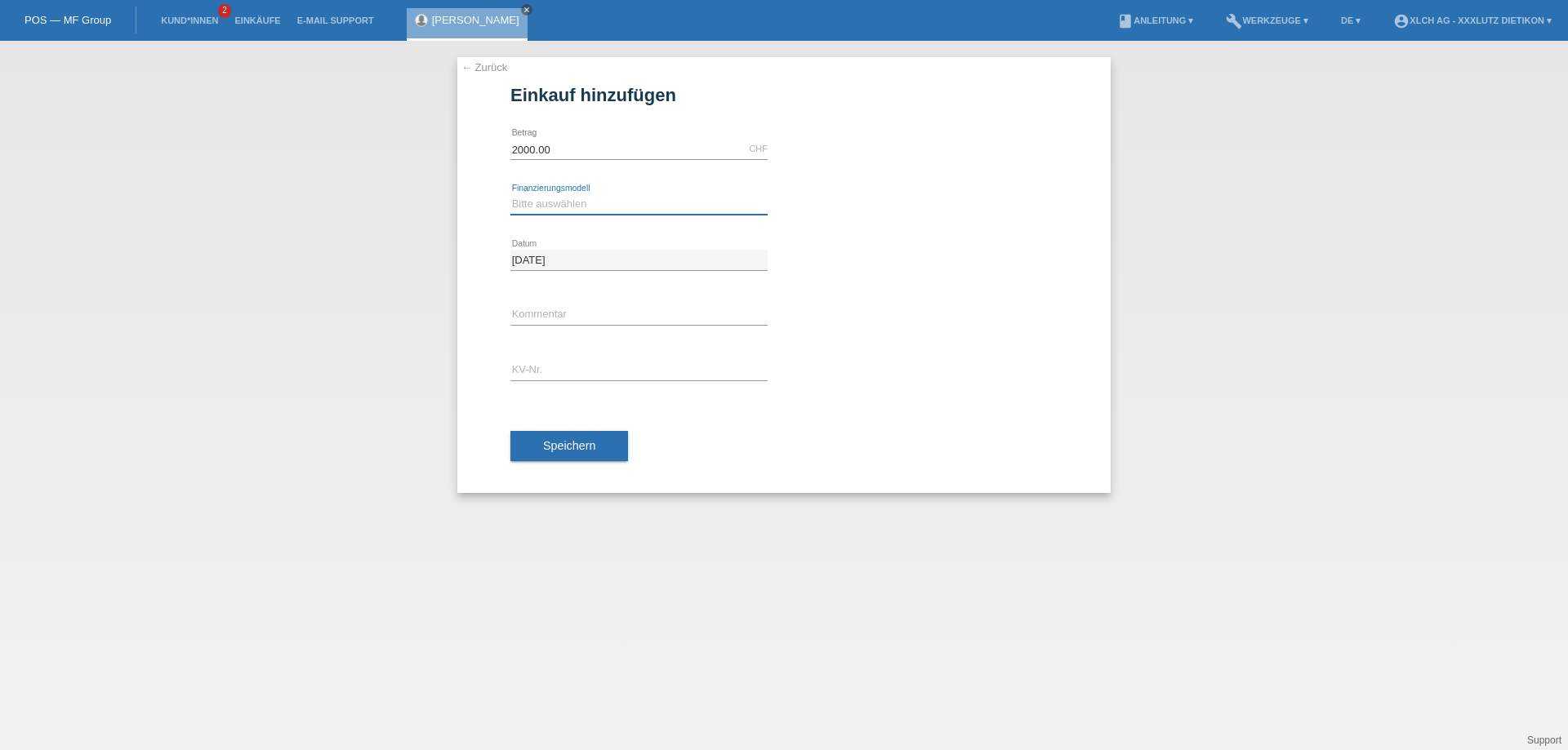
click at [711, 199] on select "Bitte auswählen Kauf auf Rechnung mit Teilzahlungsoption Fixe Raten - Zinsübern…" at bounding box center [639, 204] width 257 height 20
select select "109"
click at [510, 195] on select "Bitte auswählen Kauf auf Rechnung mit Teilzahlungsoption Fixe Raten - Zinsübern…" at bounding box center [639, 204] width 257 height 20
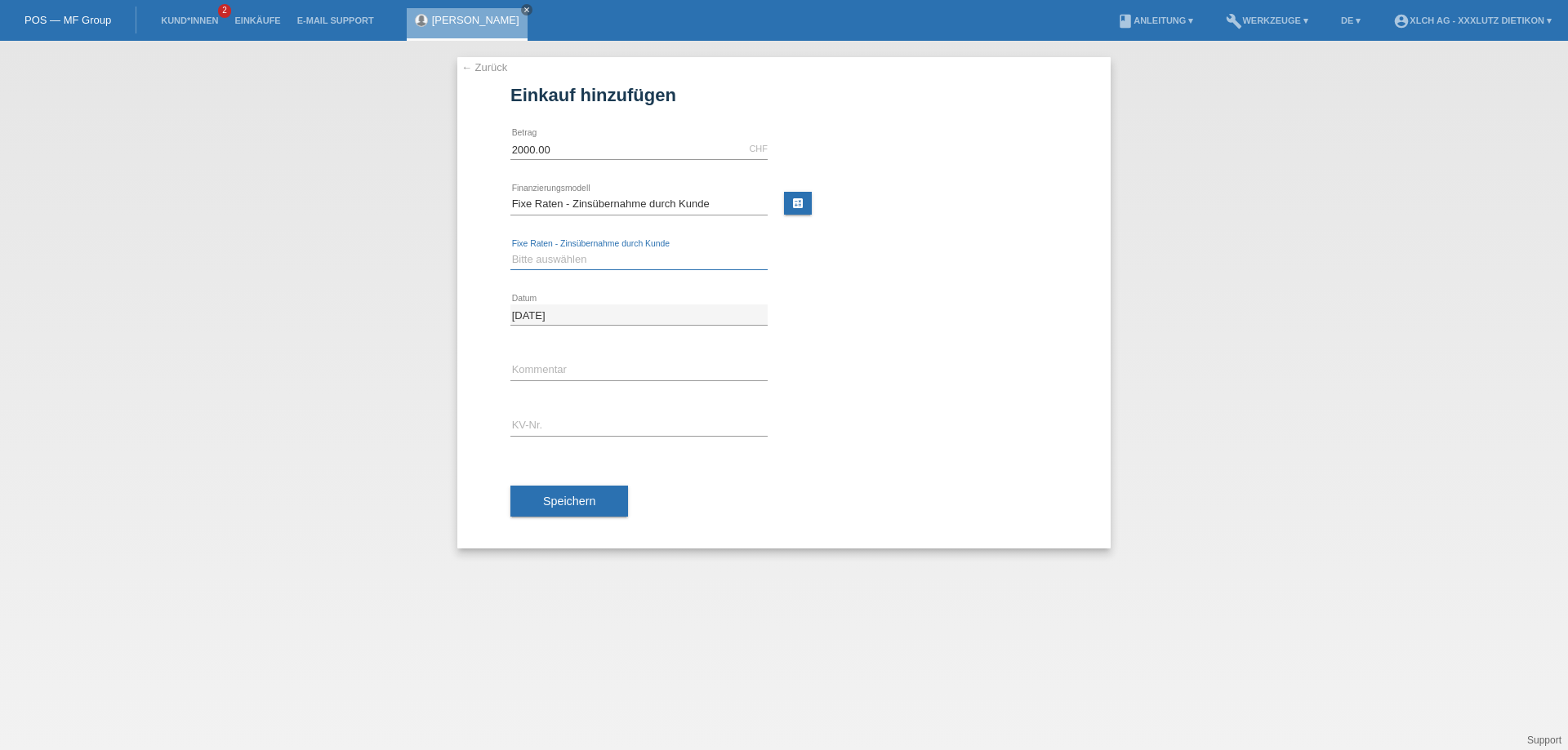
click at [627, 265] on select "Bitte auswählen 6 Raten 12 Raten 24 Raten 36 Raten" at bounding box center [639, 260] width 257 height 20
select select "313"
click at [510, 250] on select "Bitte auswählen 6 Raten 12 Raten 24 Raten 36 Raten" at bounding box center [639, 260] width 257 height 20
click at [737, 318] on input "[DATE]" at bounding box center [639, 314] width 257 height 21
click at [563, 375] on input "text" at bounding box center [639, 370] width 257 height 21
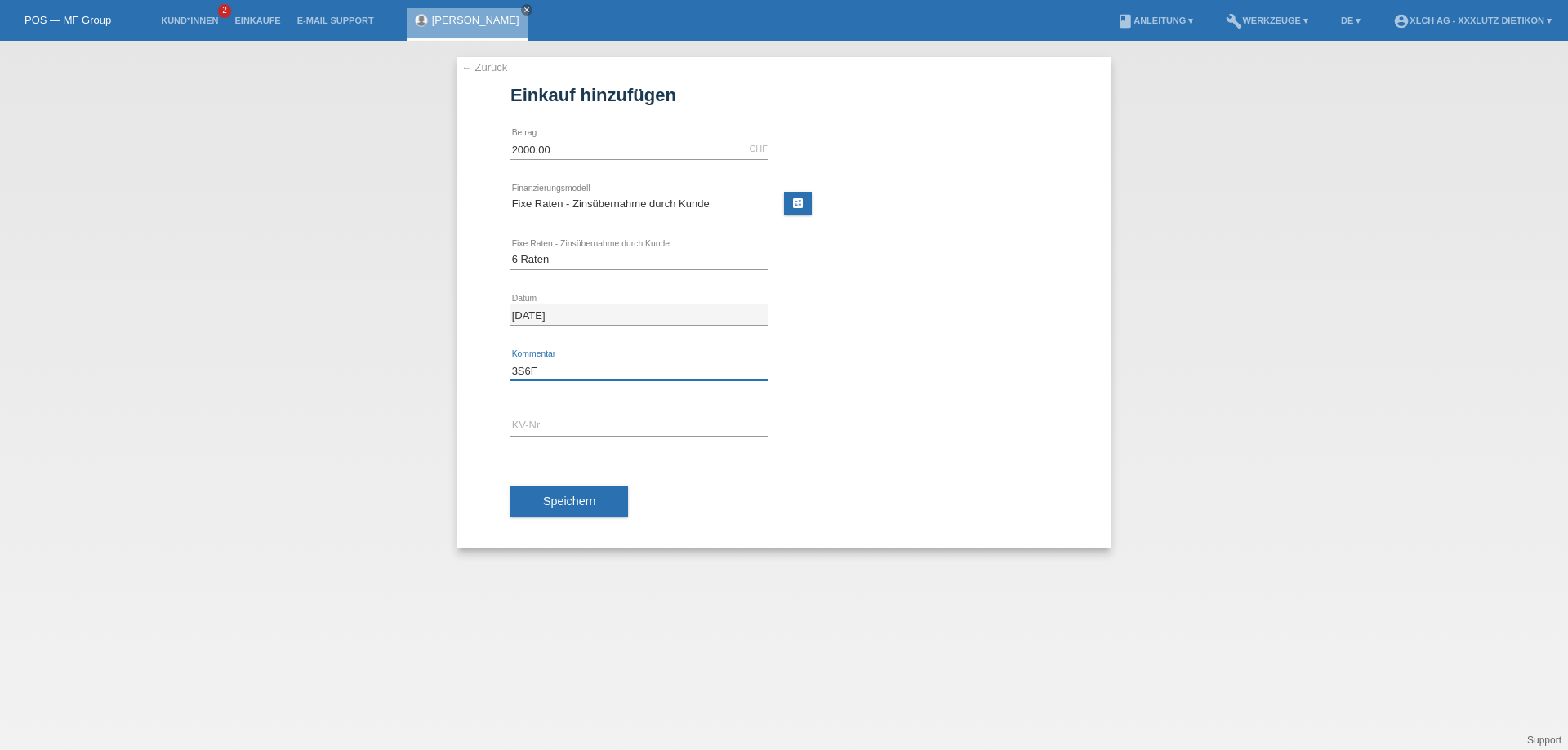
type input "3S6F"
click at [533, 420] on input "text" at bounding box center [639, 425] width 257 height 21
type input "1PP123"
click at [554, 507] on span "Speichern" at bounding box center [569, 501] width 52 height 13
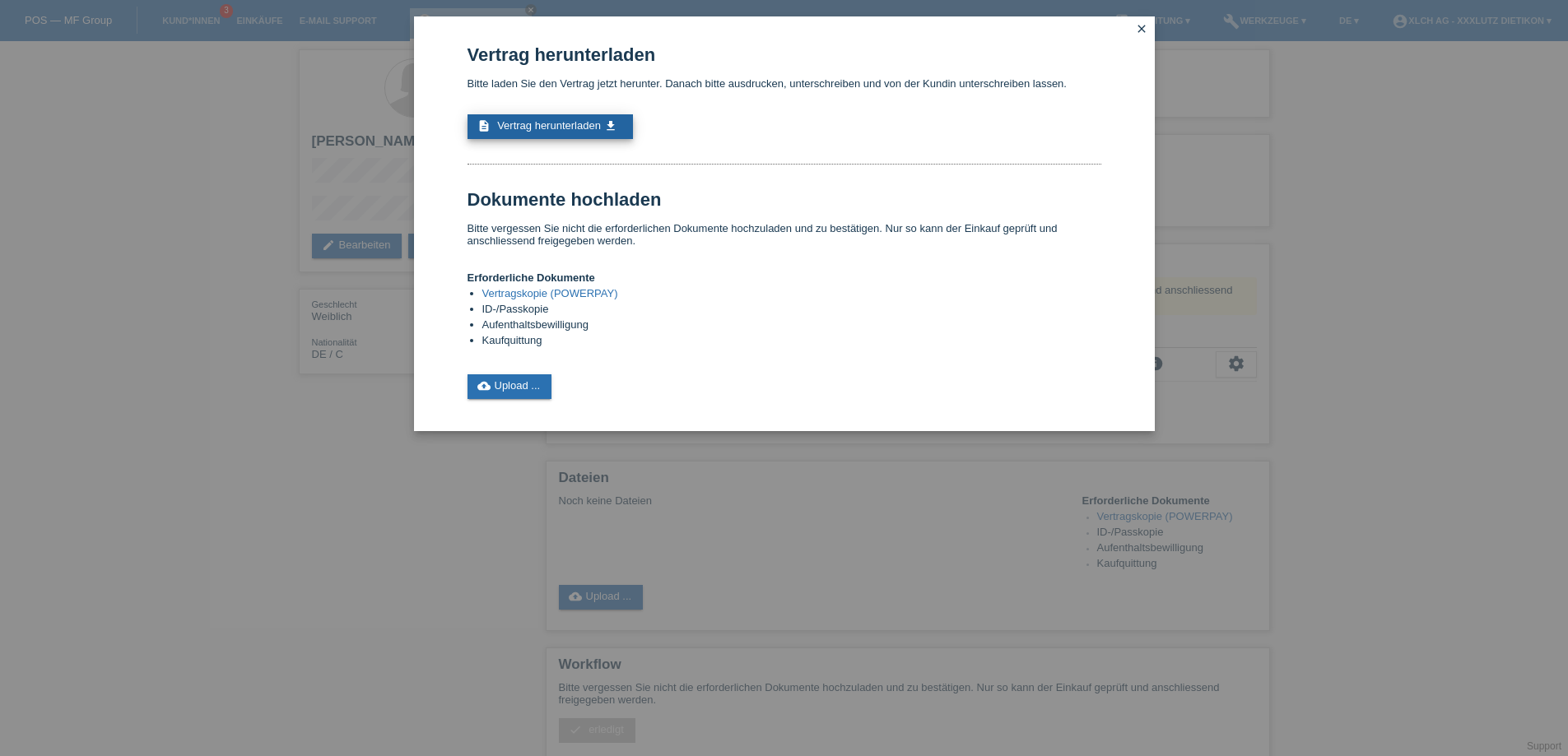
click at [592, 119] on link "description Vertrag herunterladen get_app" at bounding box center [550, 127] width 165 height 25
click at [505, 386] on link "cloud_upload Upload ..." at bounding box center [510, 387] width 85 height 25
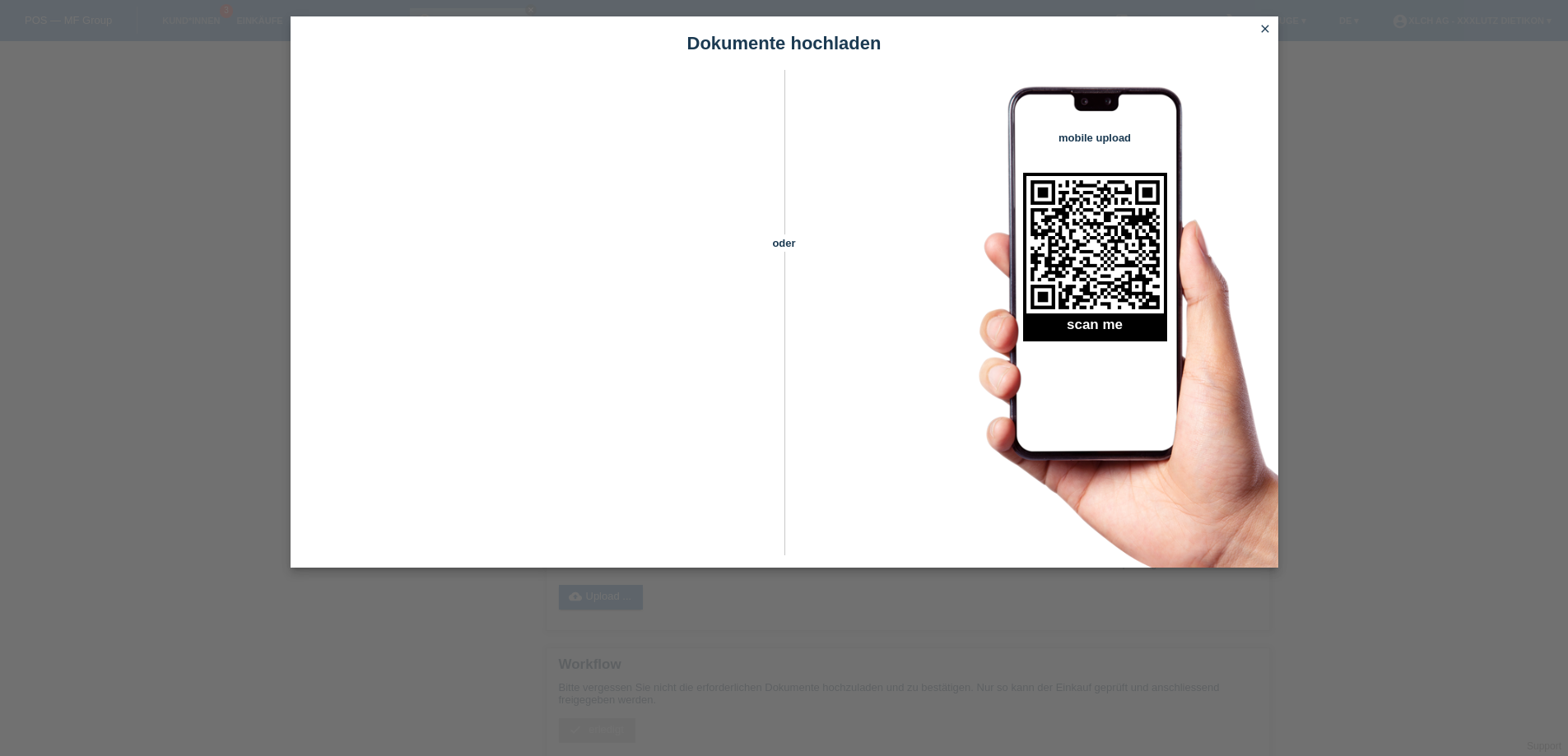
click at [1259, 28] on icon "close" at bounding box center [1265, 29] width 13 height 13
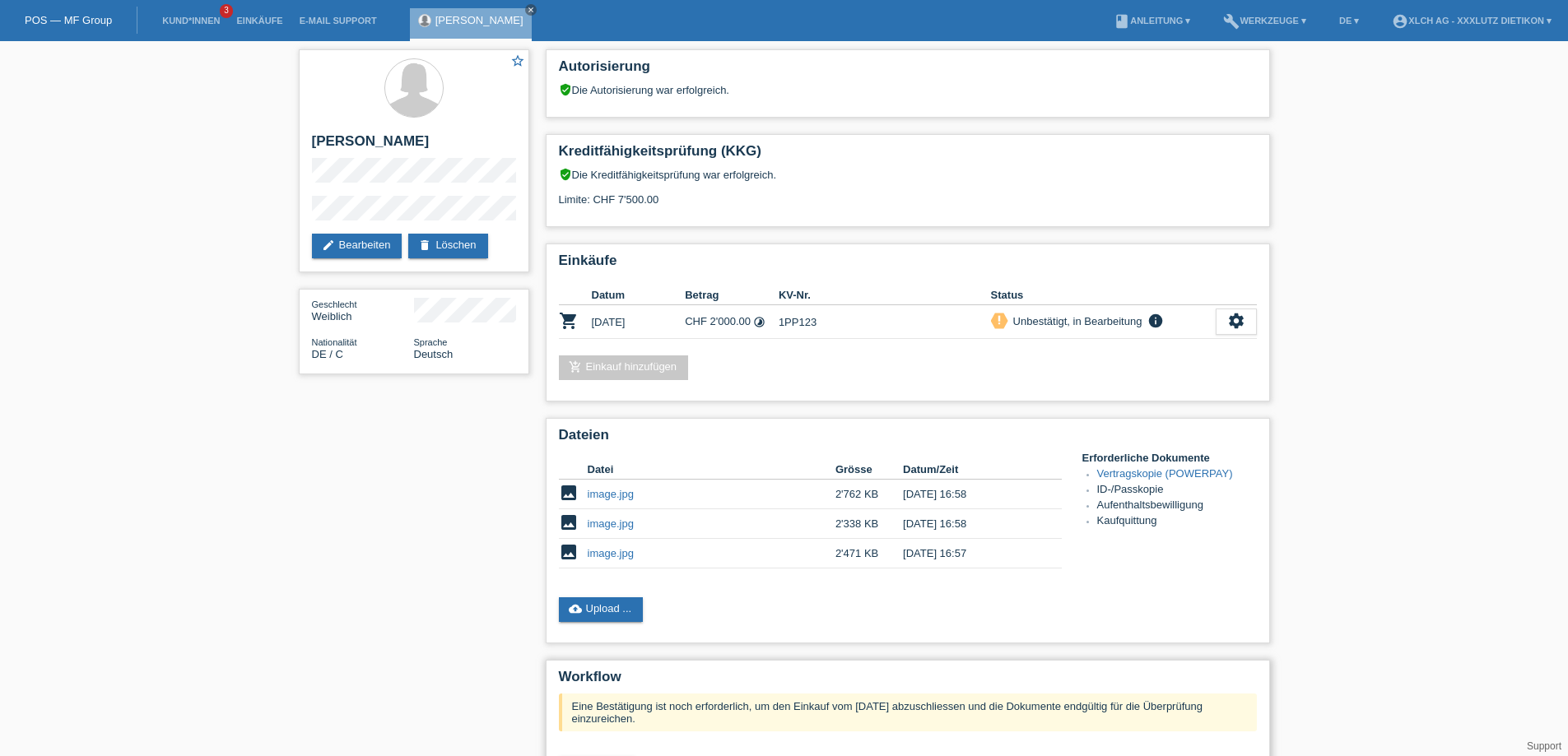
scroll to position [82, 0]
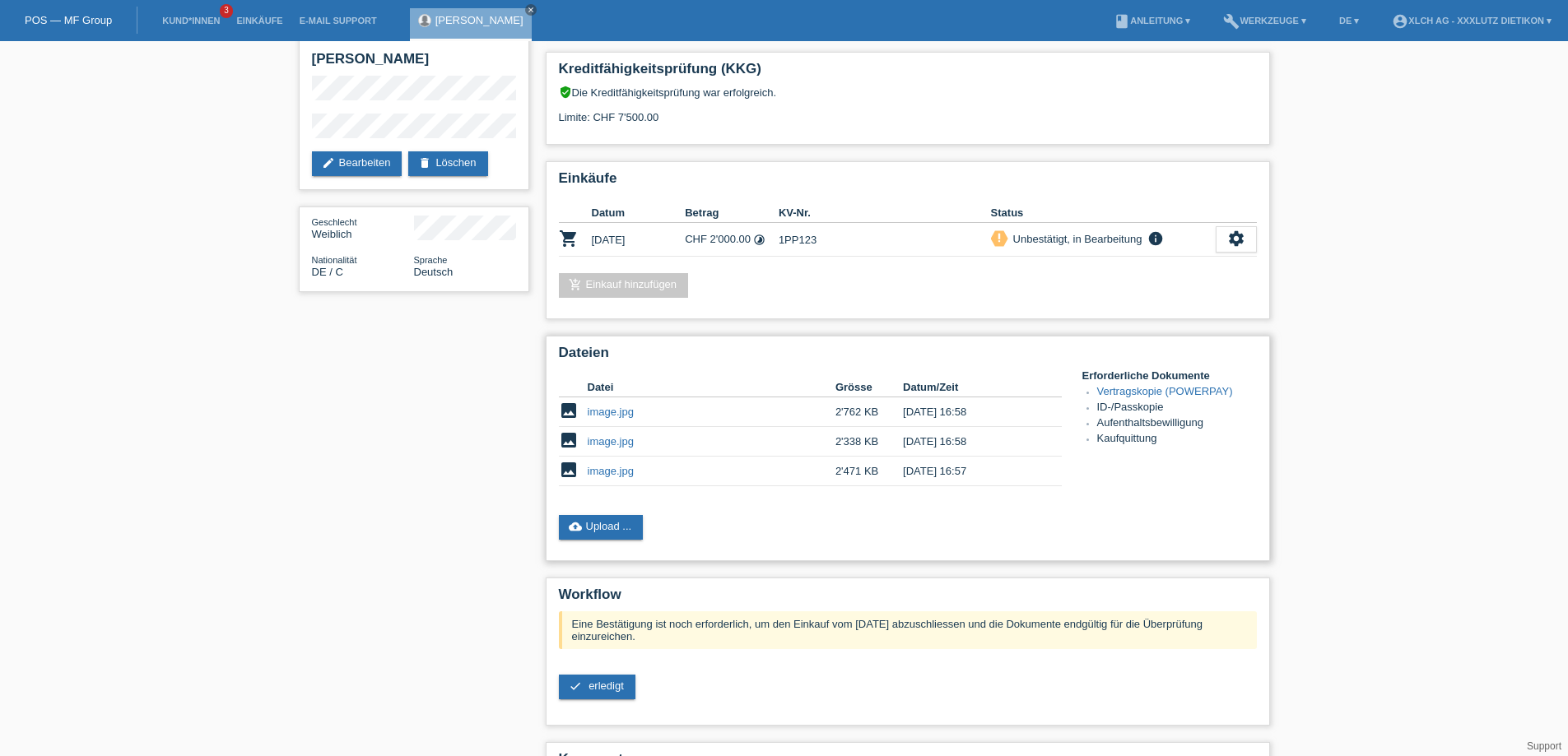
click at [607, 472] on link "image.jpg" at bounding box center [610, 471] width 46 height 12
click at [607, 442] on link "image.jpg" at bounding box center [610, 441] width 46 height 12
click at [624, 407] on link "image.jpg" at bounding box center [610, 411] width 46 height 12
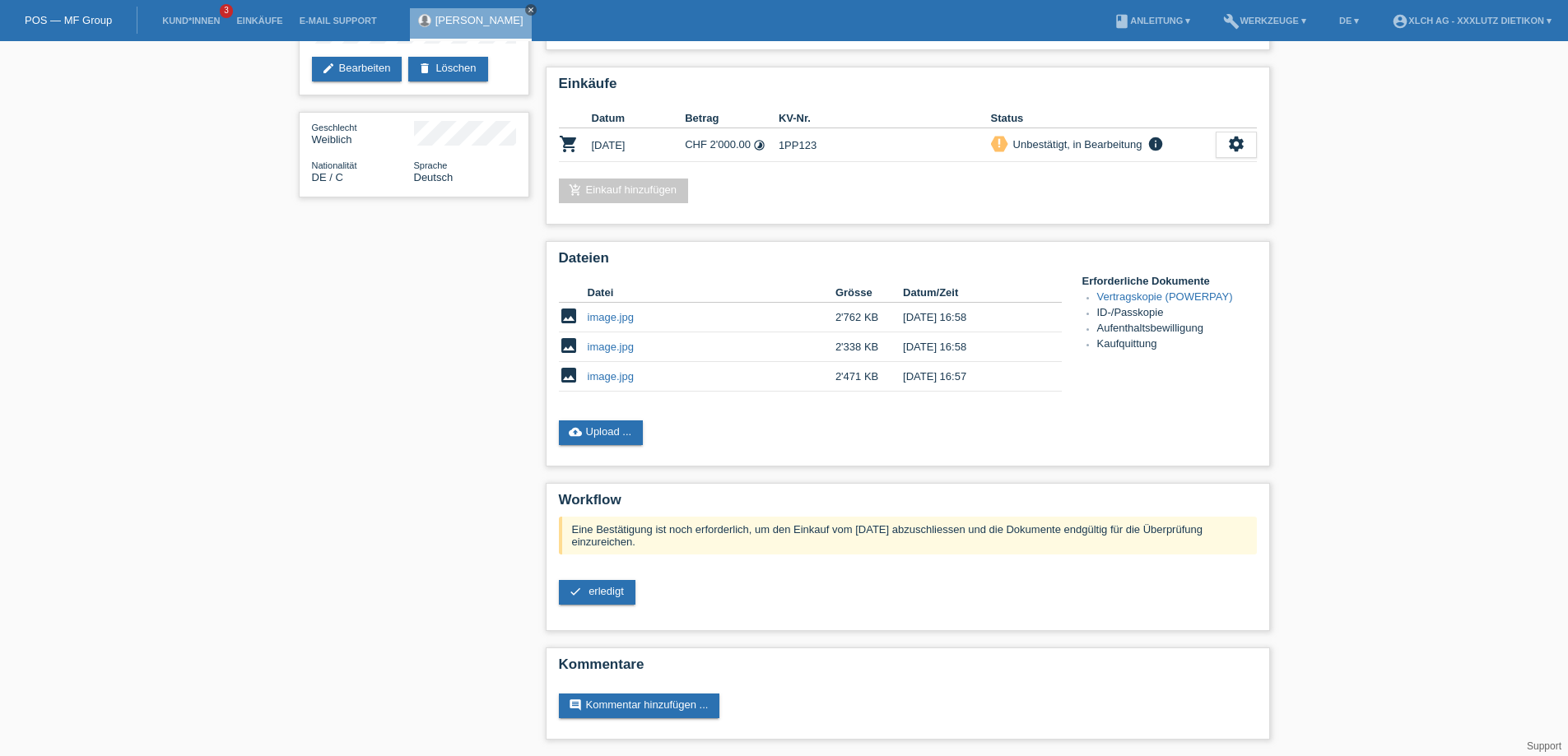
click at [527, 7] on icon "close" at bounding box center [531, 10] width 8 height 8
click at [203, 21] on link "Kund*innen" at bounding box center [190, 21] width 74 height 10
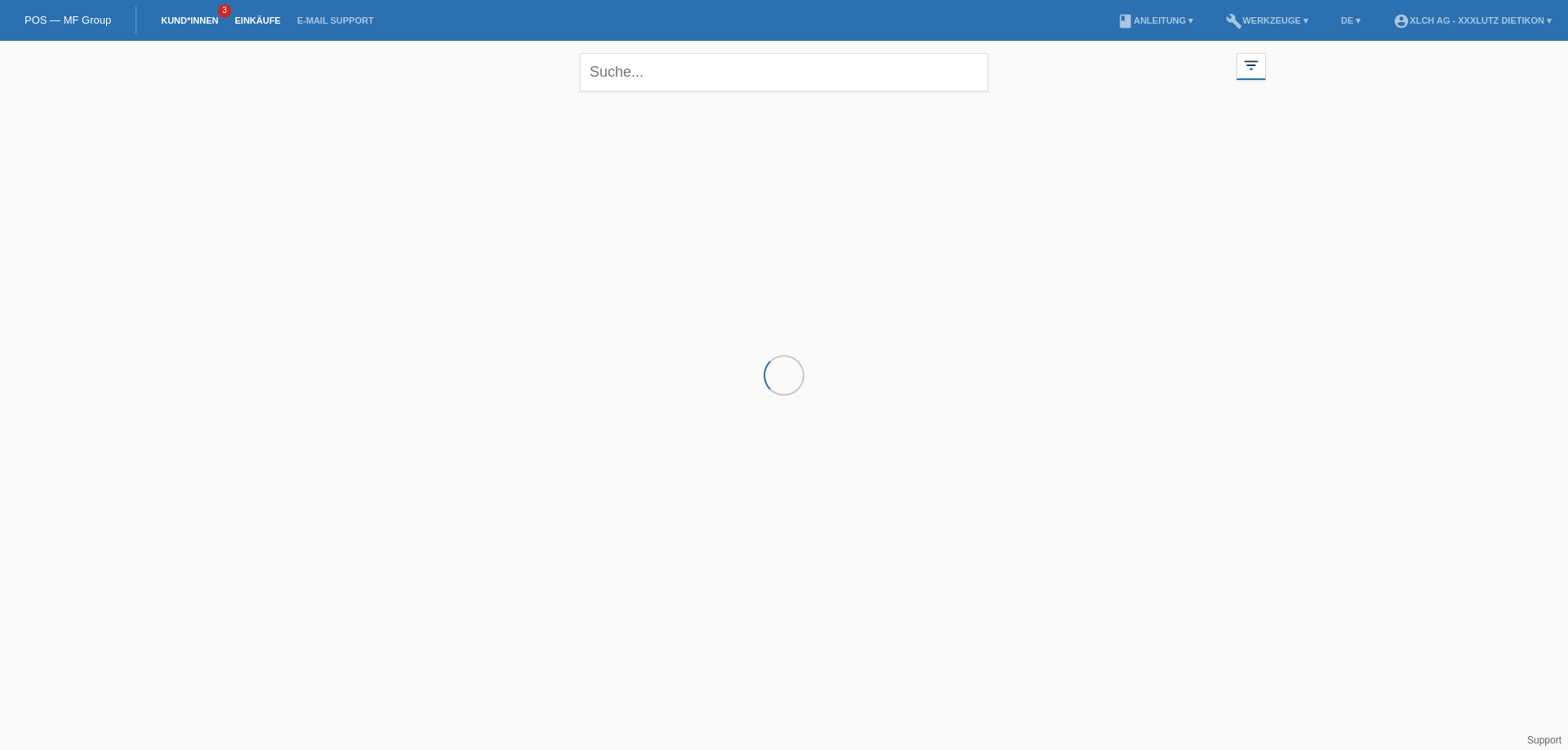
click at [245, 18] on link "Einkäufe" at bounding box center [256, 21] width 62 height 10
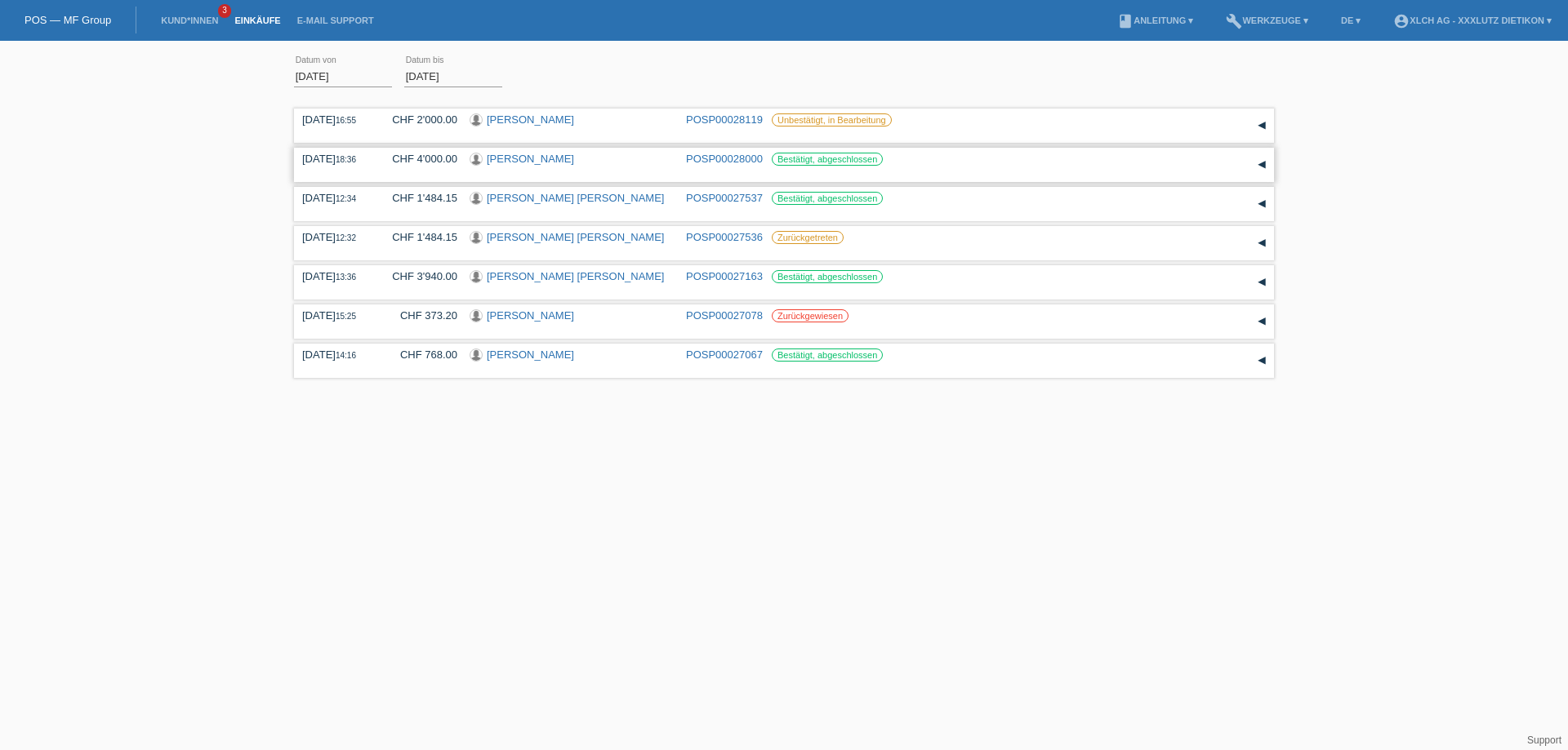
click at [500, 157] on link "[PERSON_NAME]" at bounding box center [530, 158] width 87 height 12
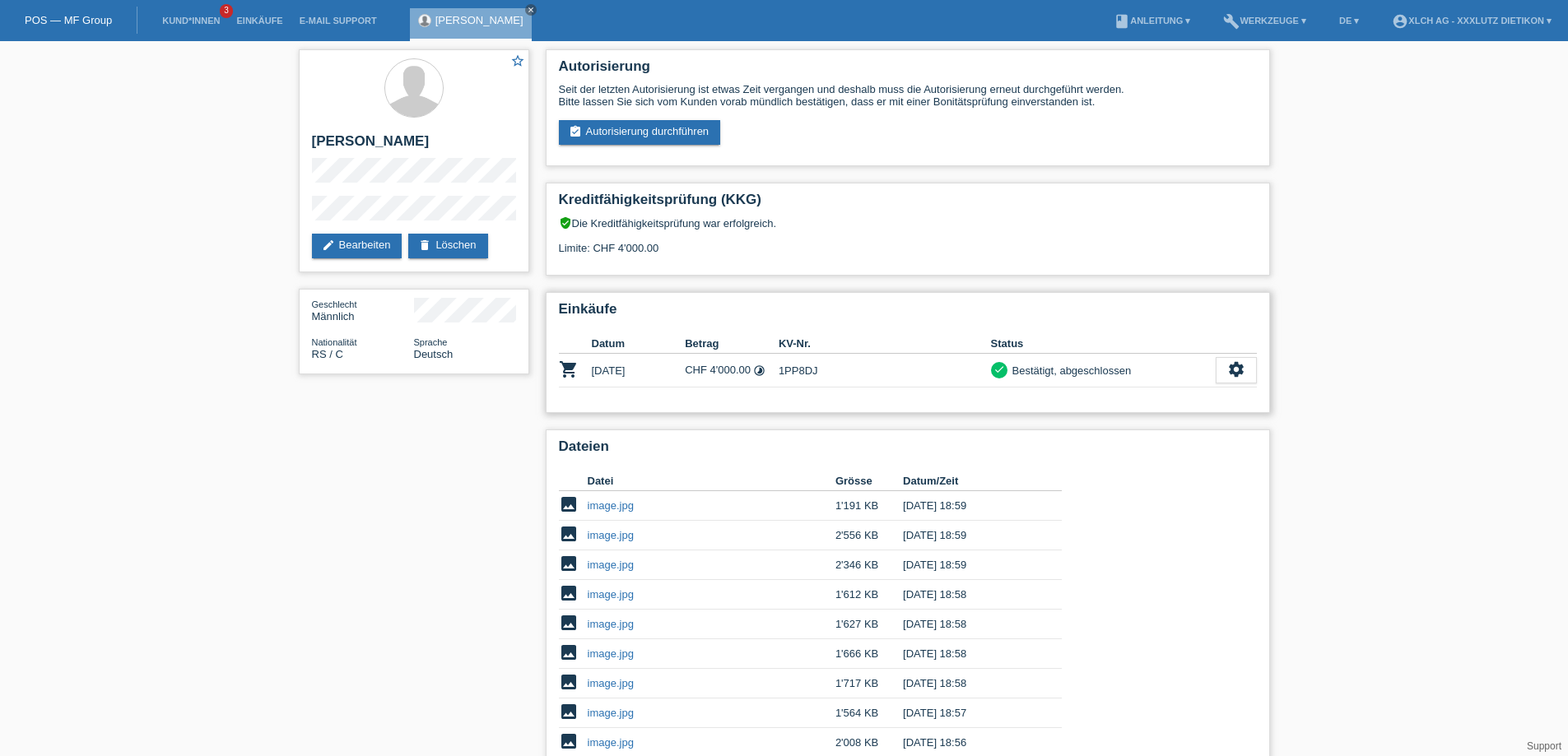
scroll to position [164, 0]
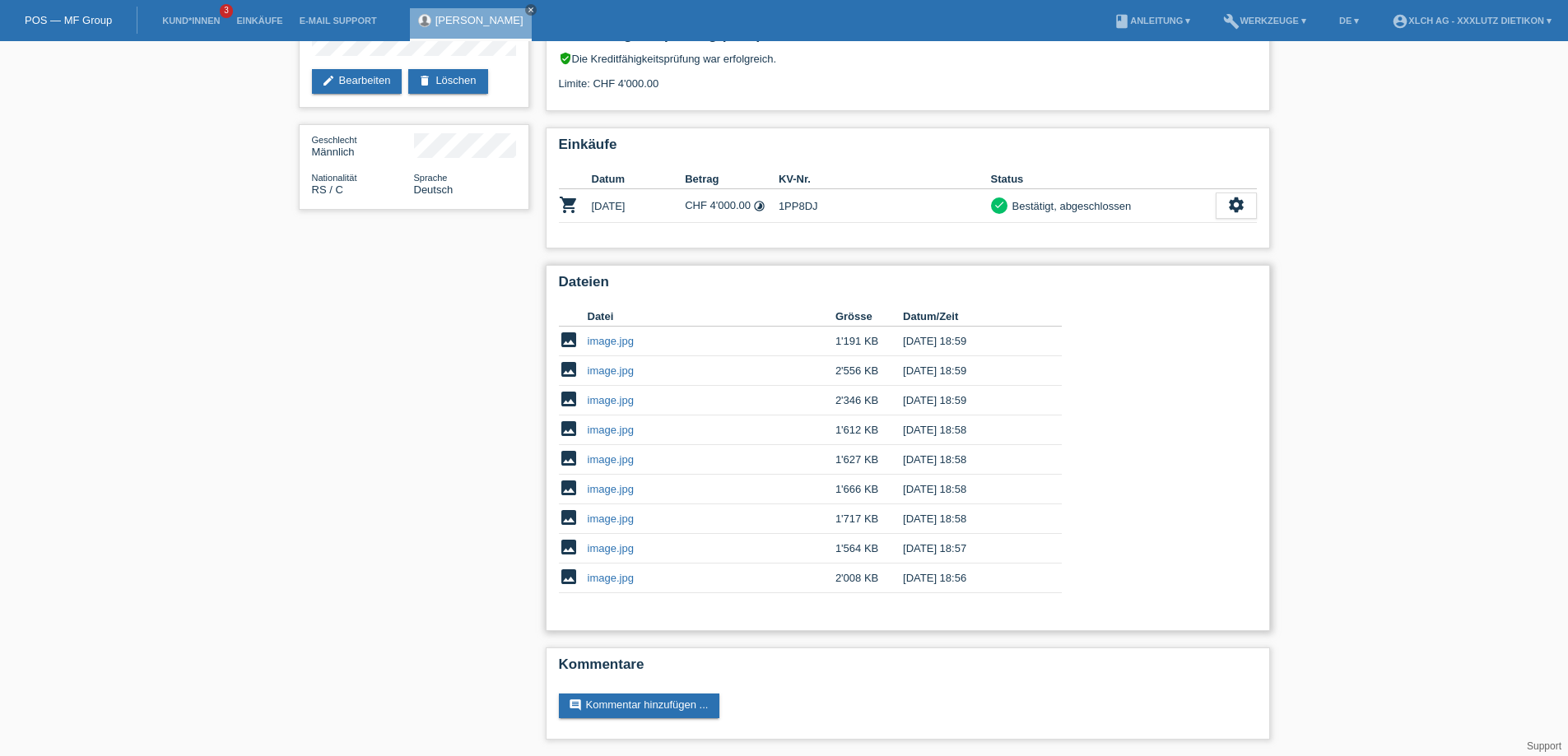
click at [612, 575] on link "image.jpg" at bounding box center [610, 577] width 46 height 12
click at [622, 543] on link "image.jpg" at bounding box center [610, 548] width 46 height 12
click at [624, 483] on link "image.jpg" at bounding box center [610, 488] width 46 height 12
click at [616, 518] on link "image.jpg" at bounding box center [610, 518] width 46 height 12
click at [620, 516] on link "image.jpg" at bounding box center [610, 518] width 46 height 12
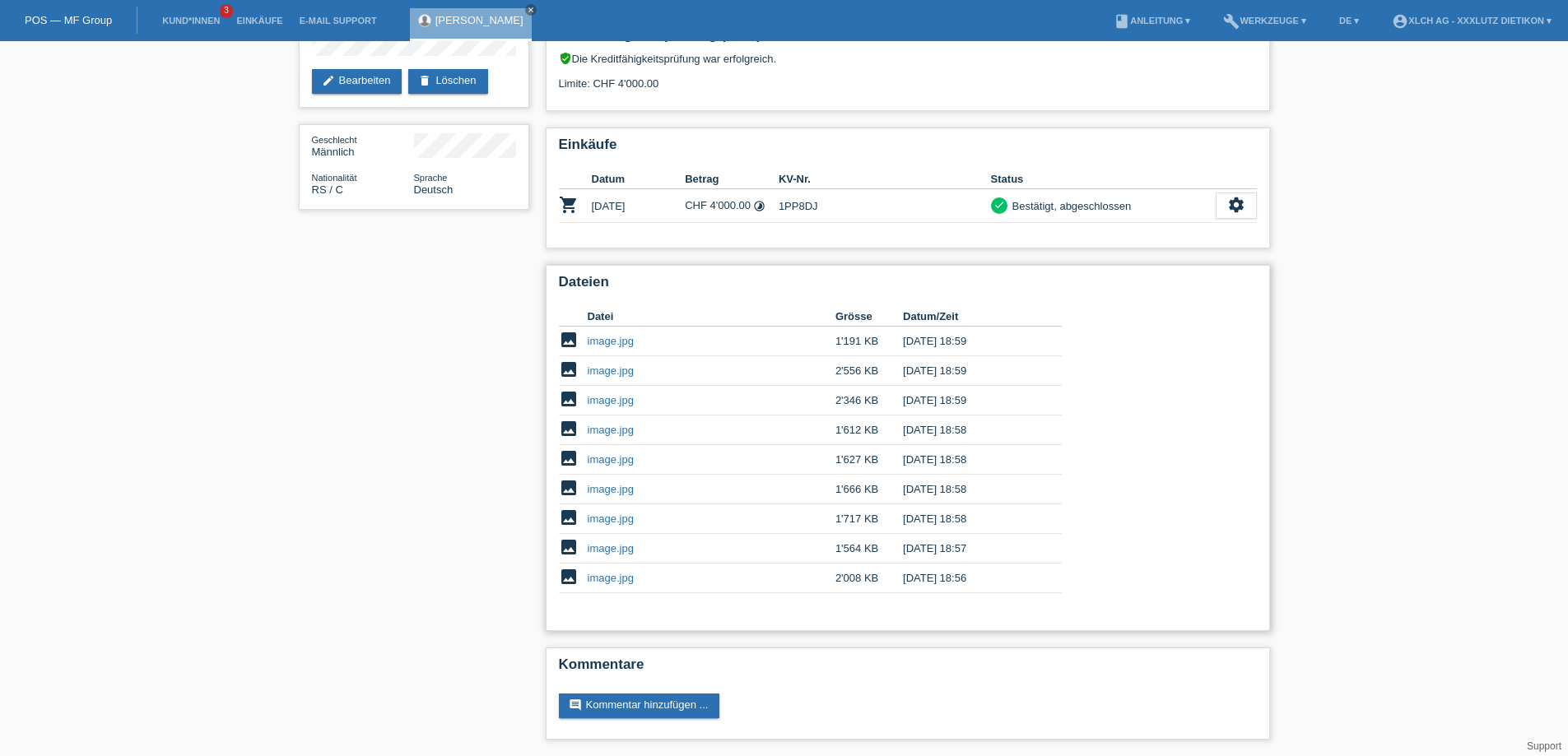
click at [617, 455] on link "image.jpg" at bounding box center [610, 459] width 46 height 12
click at [592, 338] on link "image.jpg" at bounding box center [610, 341] width 46 height 12
click at [605, 374] on link "image.jpg" at bounding box center [610, 371] width 46 height 12
click at [527, 8] on icon "close" at bounding box center [531, 10] width 8 height 8
